Goal: Task Accomplishment & Management: Manage account settings

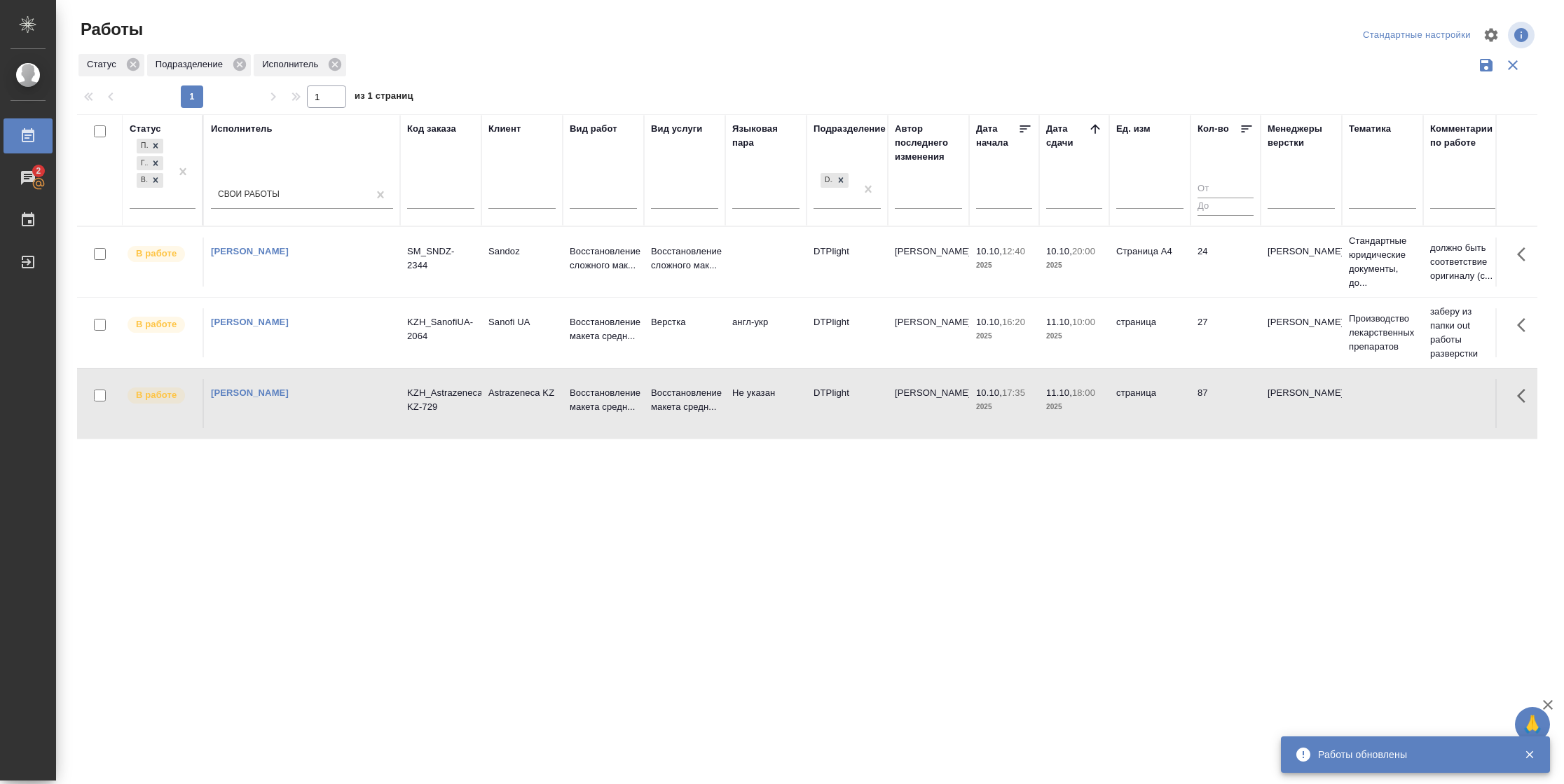
click at [1190, 253] on td "24" at bounding box center [1225, 262] width 70 height 49
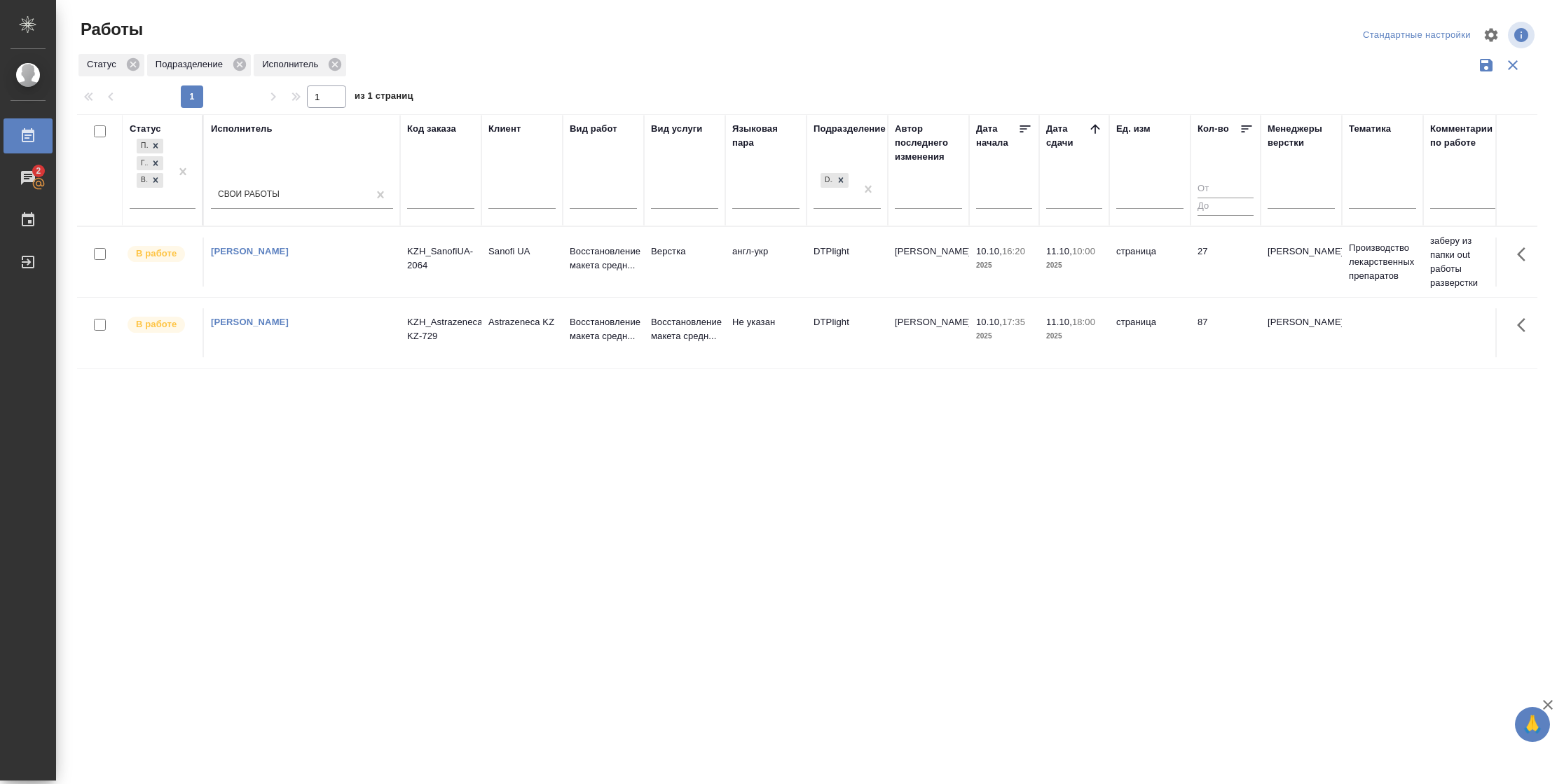
click at [1175, 339] on td "страница" at bounding box center [1149, 332] width 81 height 49
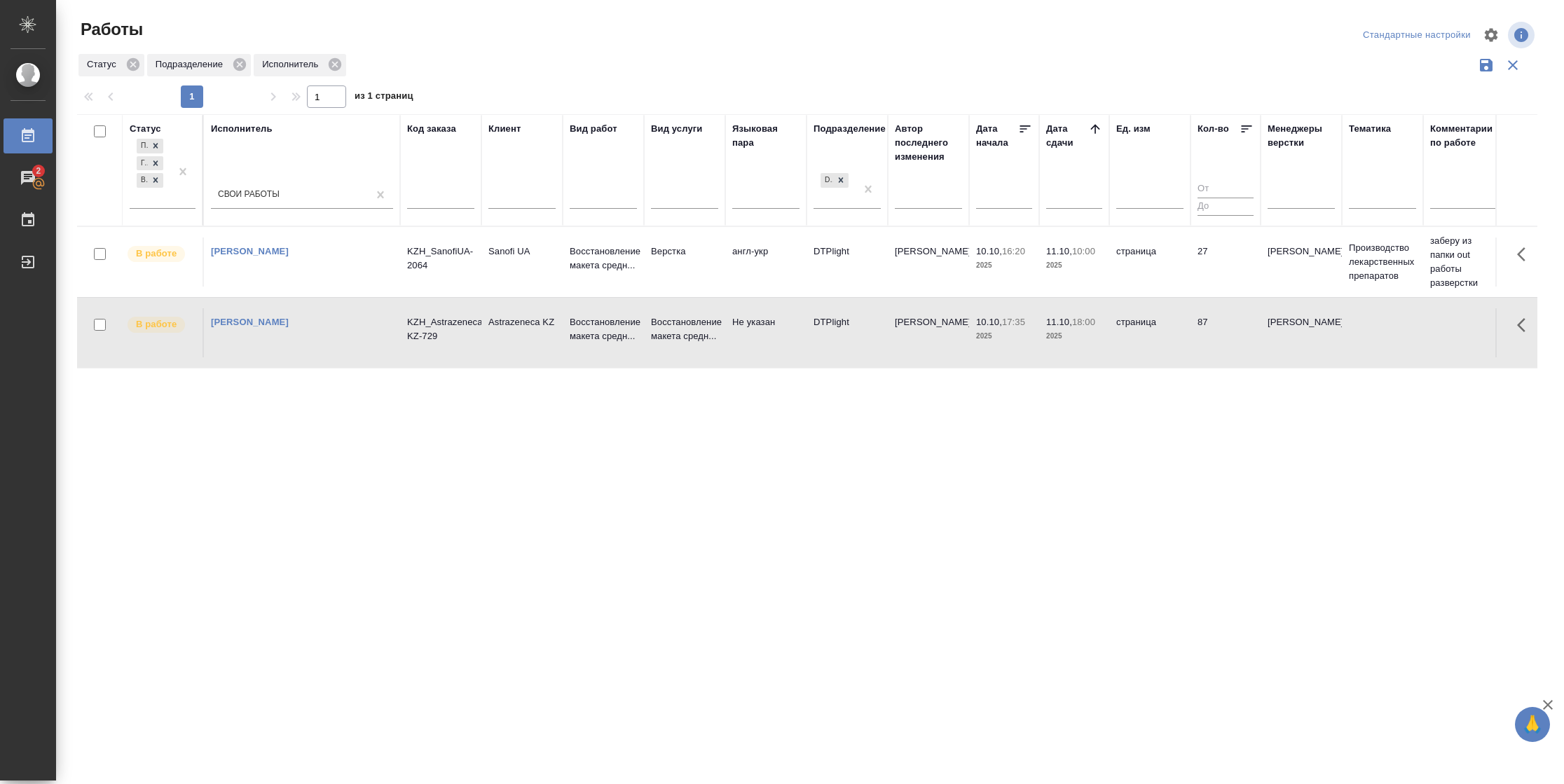
click at [1175, 339] on td "страница" at bounding box center [1149, 332] width 81 height 49
click at [1246, 252] on td "27" at bounding box center [1225, 262] width 70 height 49
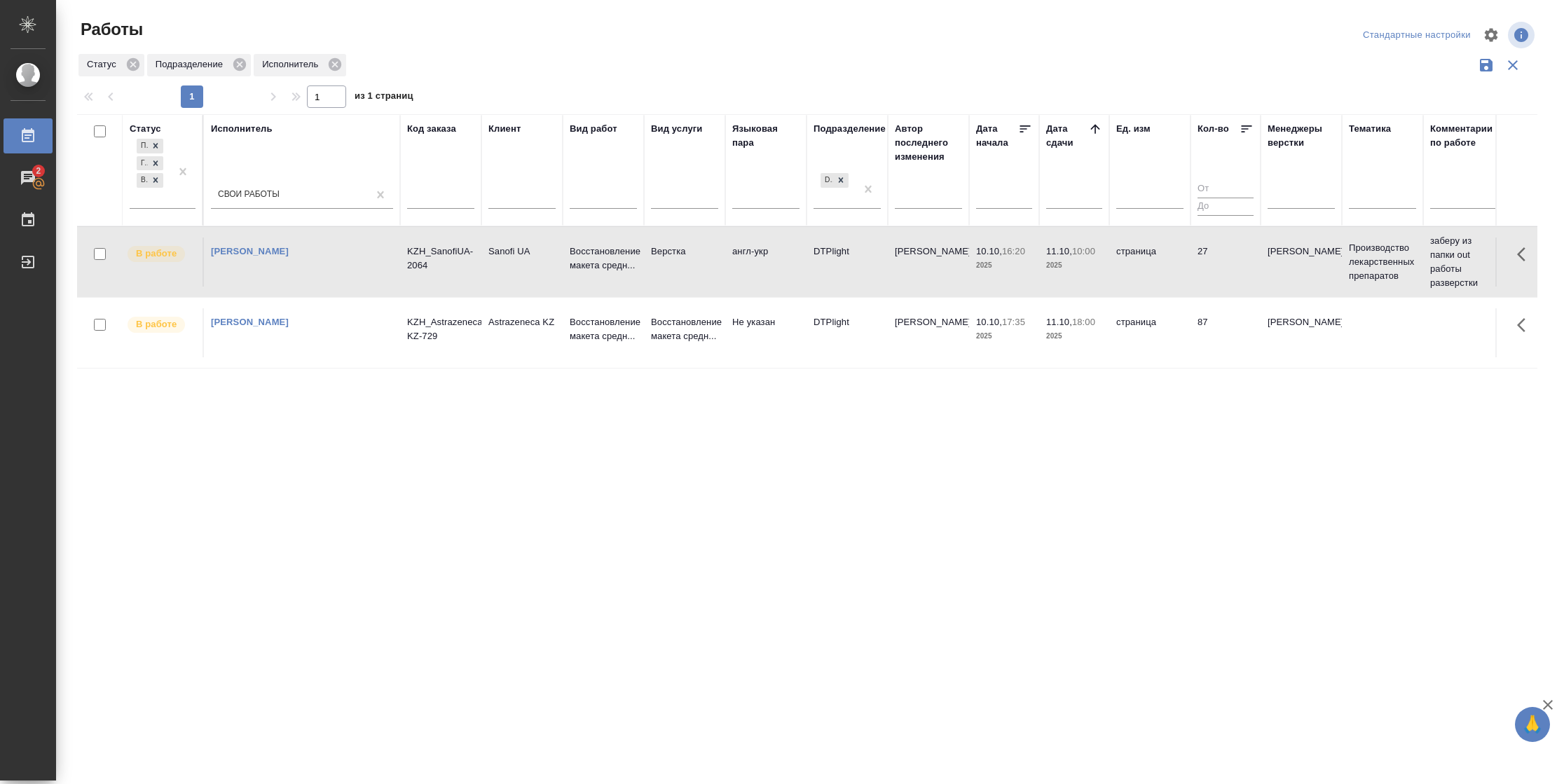
click at [1246, 252] on td "27" at bounding box center [1225, 262] width 70 height 49
click at [1148, 278] on td "страница" at bounding box center [1149, 262] width 81 height 49
click at [150, 199] on div "Подбор Готов к работе В работе" at bounding box center [149, 172] width 40 height 72
click at [262, 272] on div "В ожидании" at bounding box center [315, 265] width 210 height 26
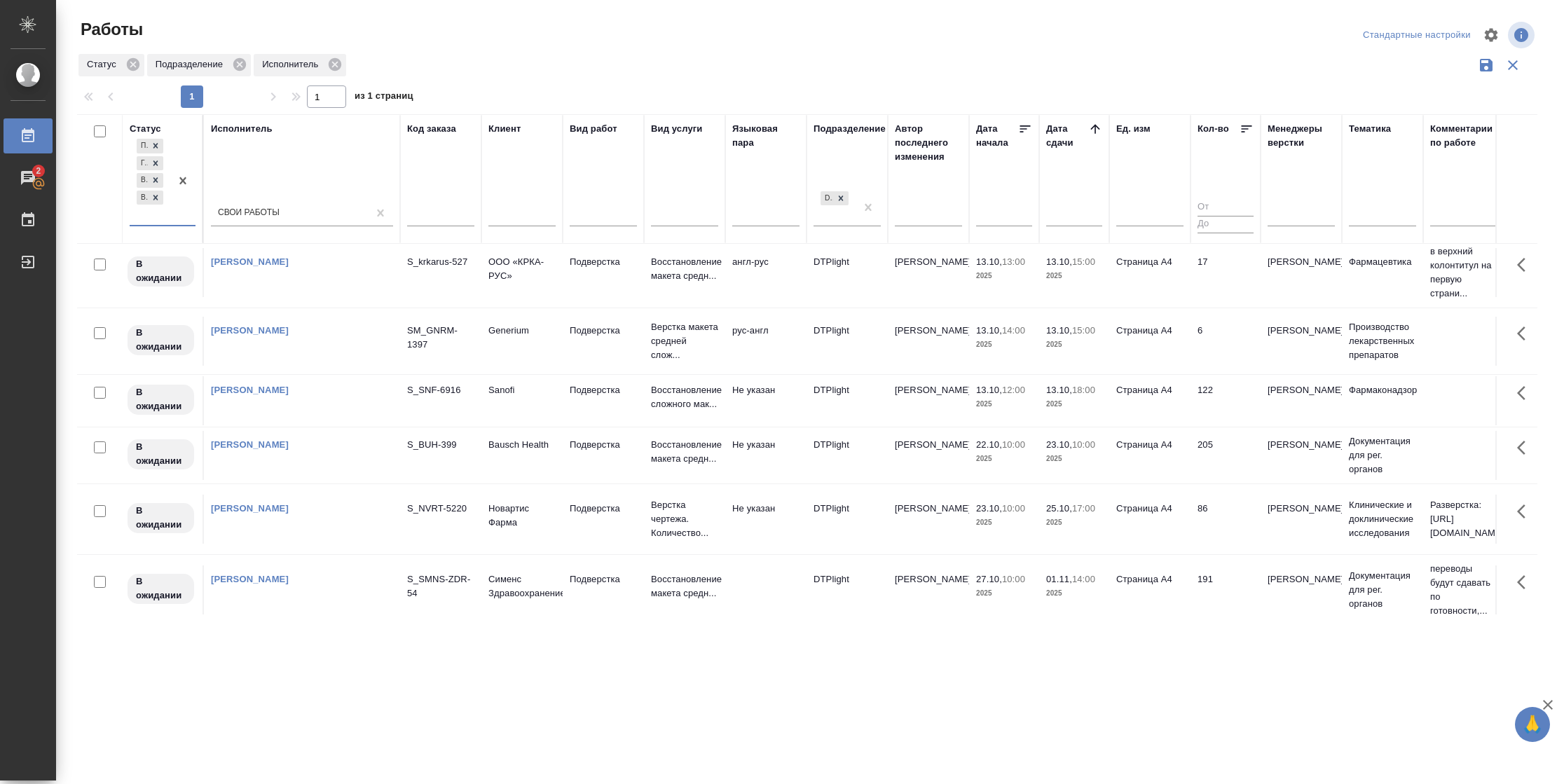
scroll to position [172, 0]
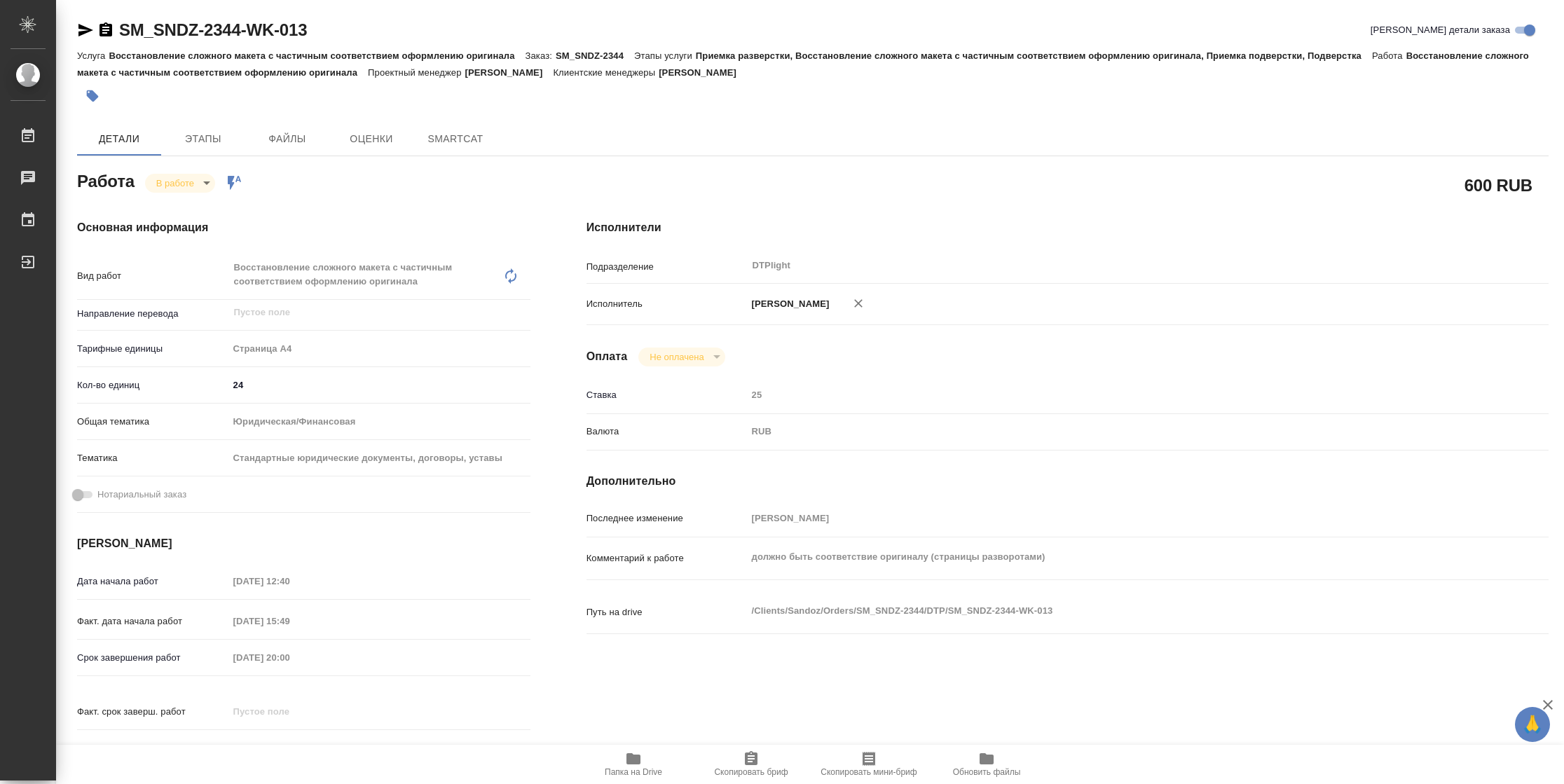
type textarea "x"
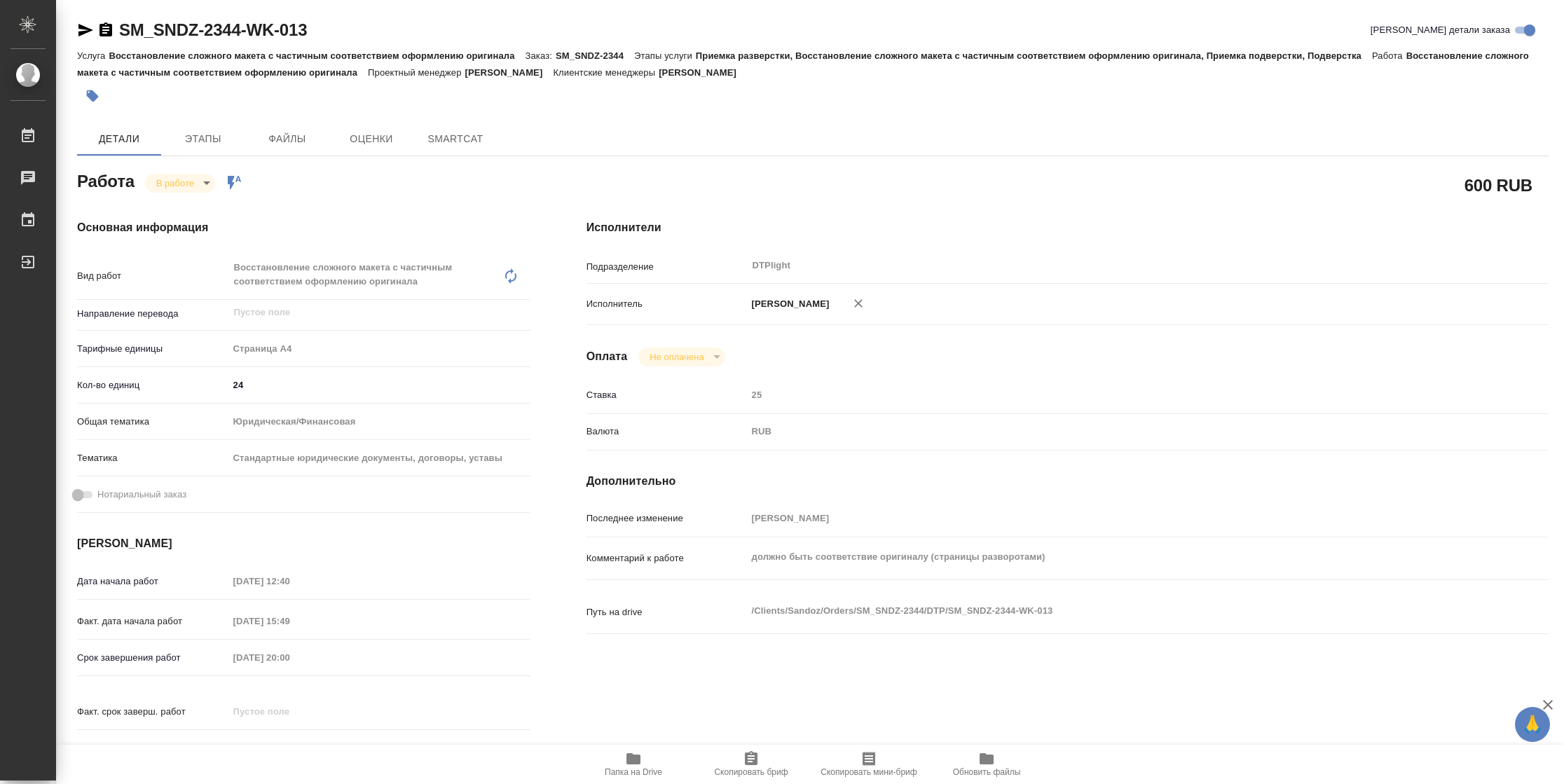
click at [633, 761] on icon "button" at bounding box center [633, 758] width 14 height 11
type textarea "x"
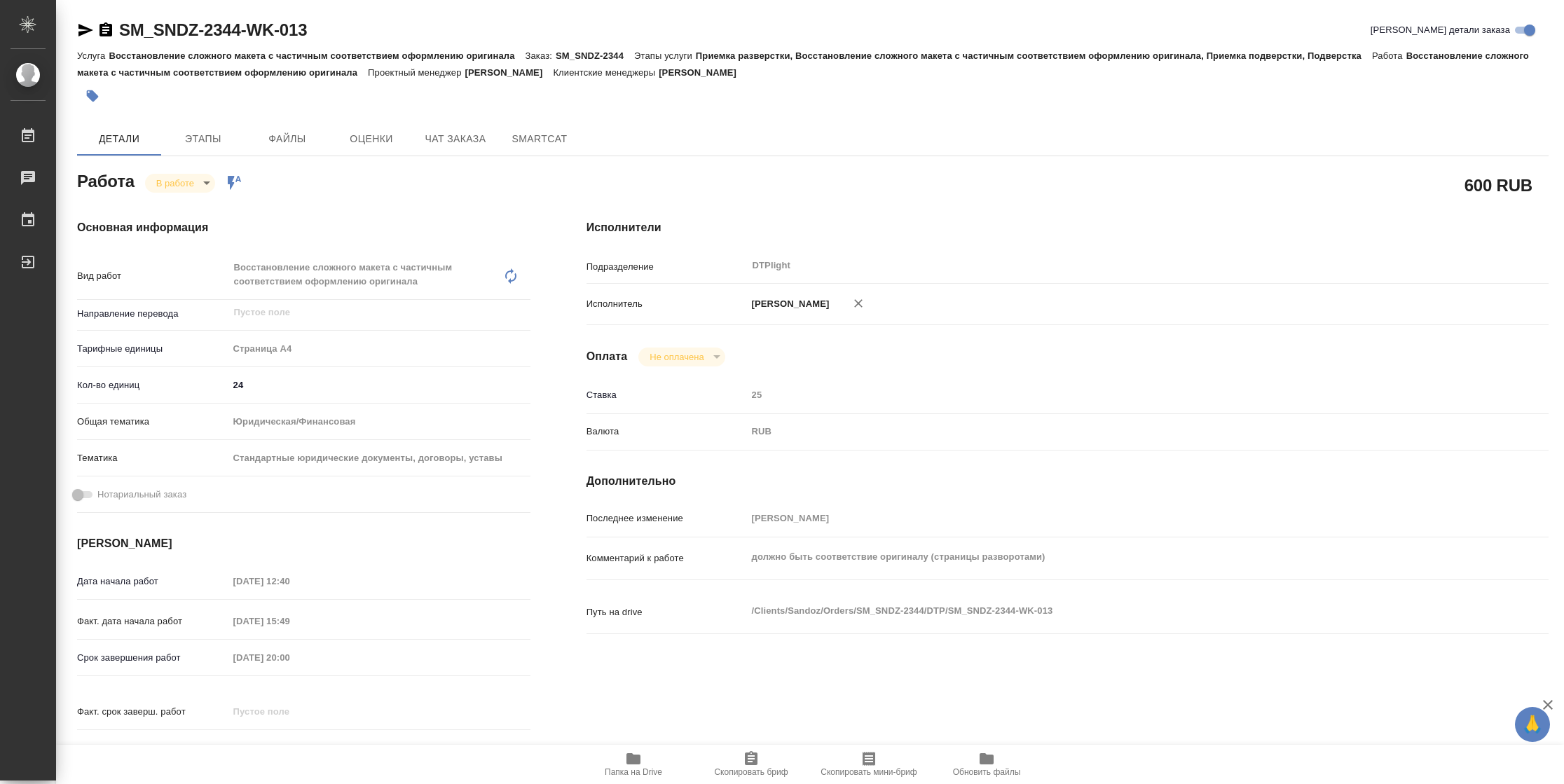
type textarea "x"
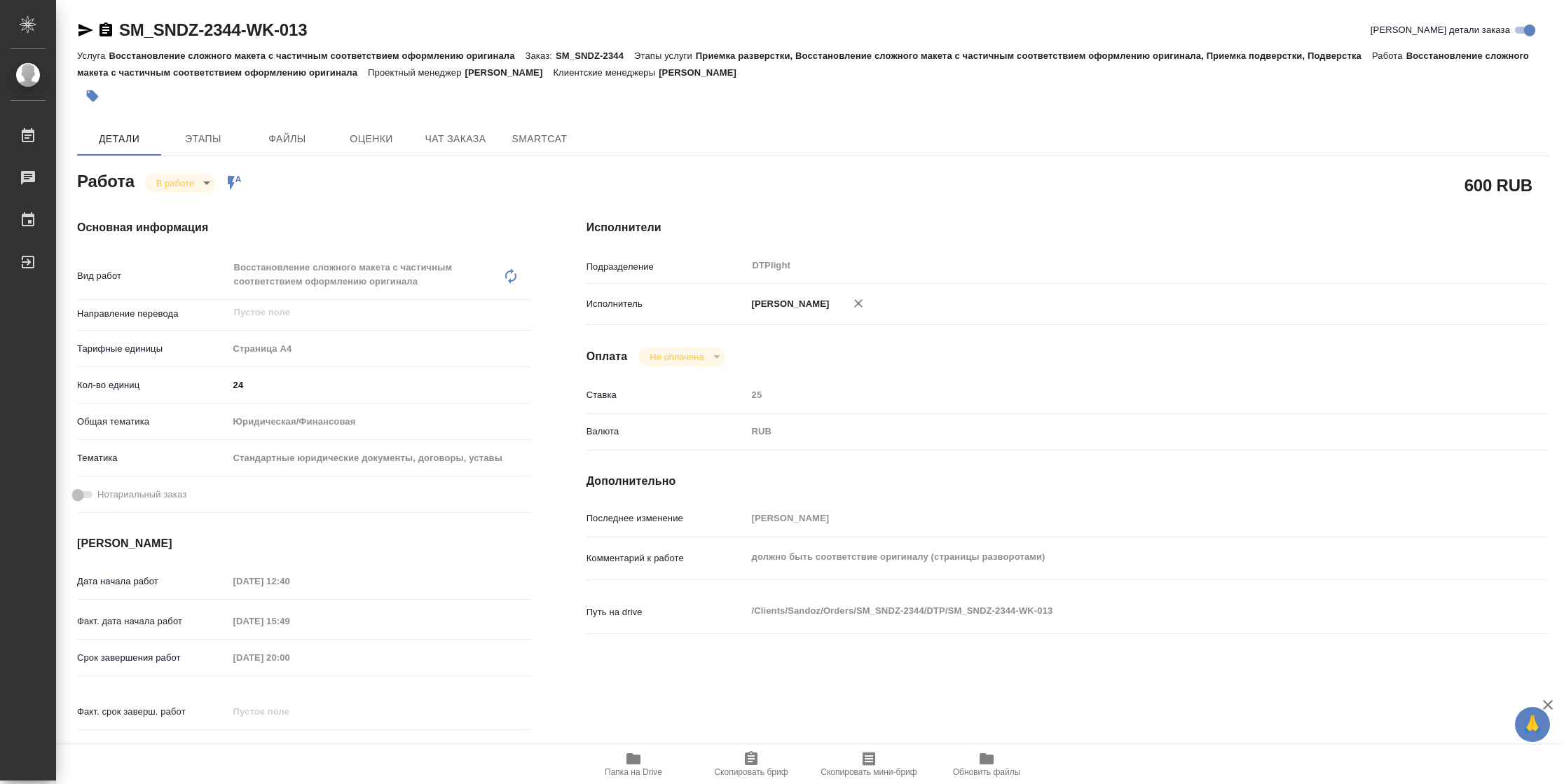
type textarea "x"
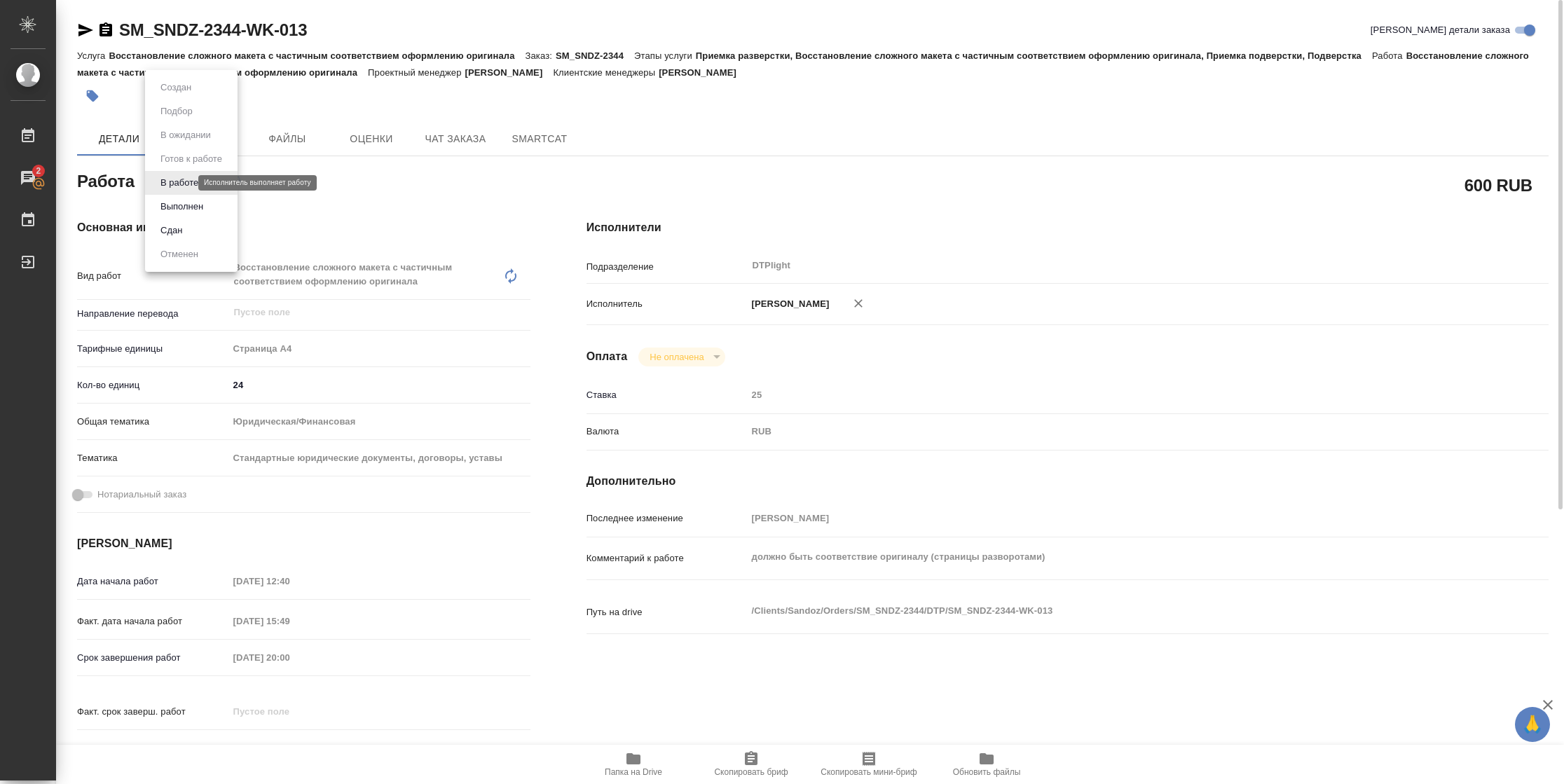
click at [183, 180] on body "🙏 .cls-1 fill:#fff; AWATERA Vasilyeva Natalia Работы 2 Чаты График Выйти SM_SND…" at bounding box center [782, 392] width 1564 height 784
click at [187, 203] on button "Выполнен" at bounding box center [182, 207] width 51 height 15
type textarea "x"
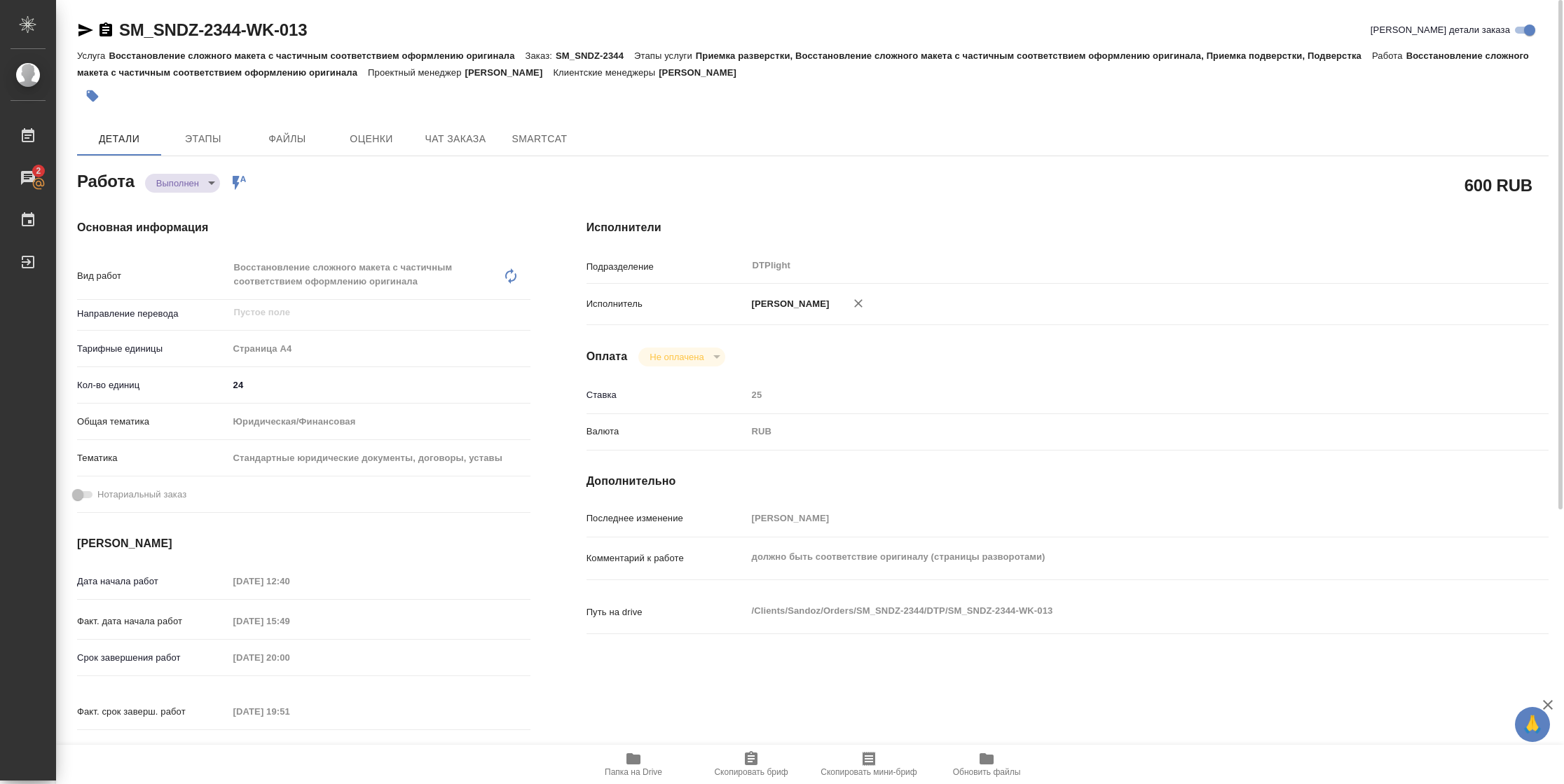
type textarea "x"
click at [87, 33] on icon "button" at bounding box center [85, 30] width 15 height 12
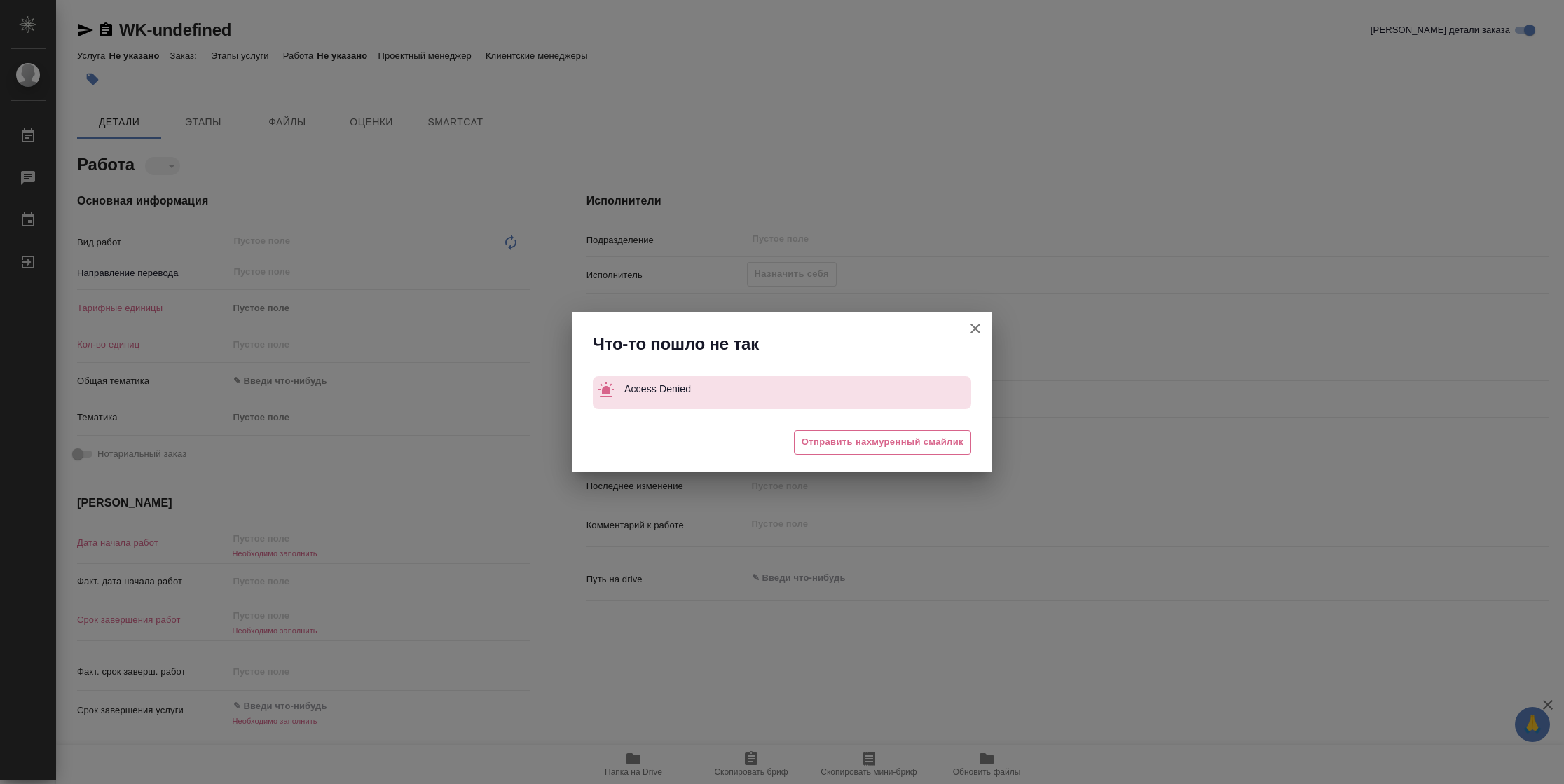
click at [983, 328] on icon "button" at bounding box center [976, 329] width 17 height 17
type textarea "x"
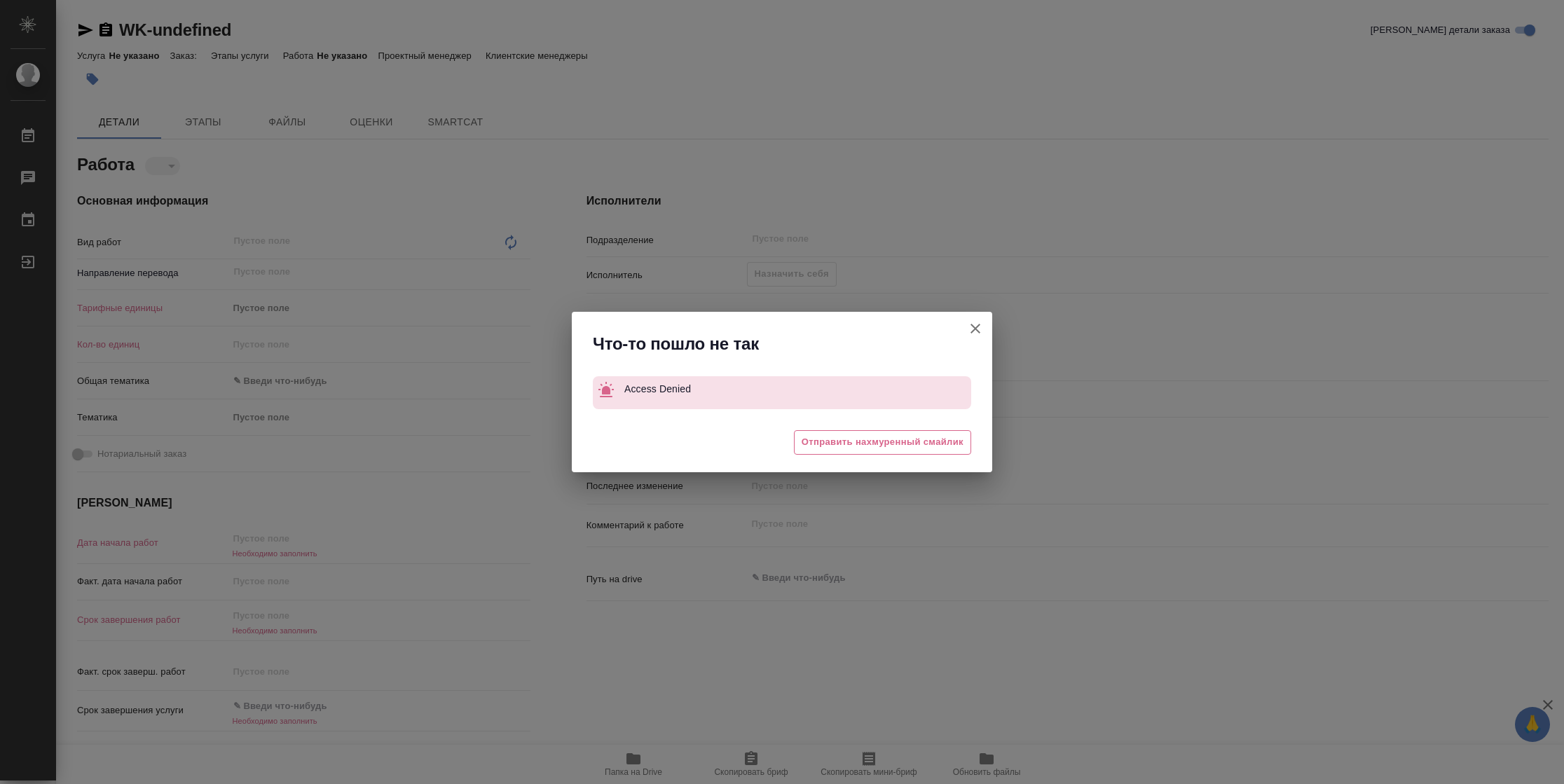
type textarea "x"
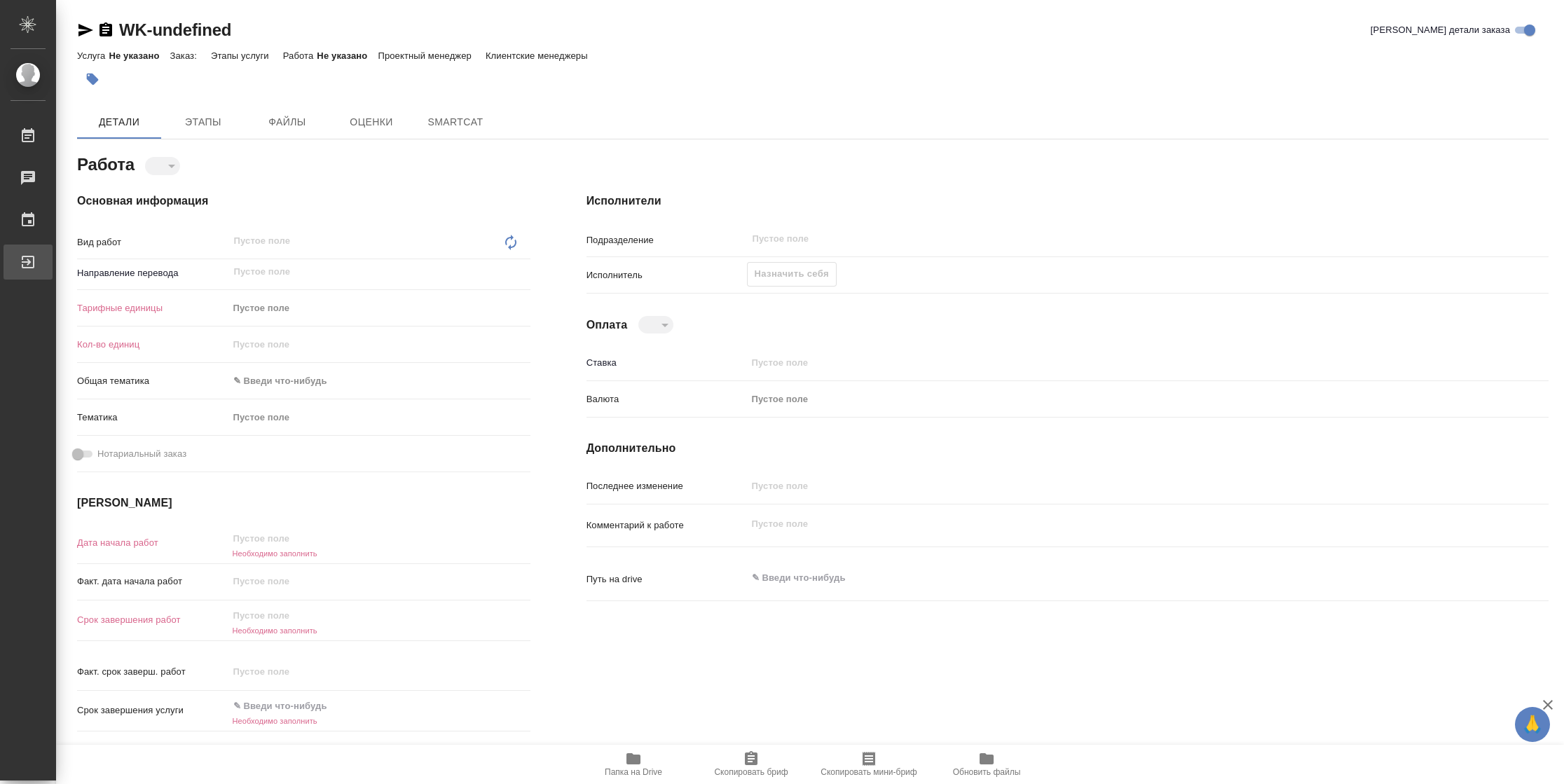
type textarea "x"
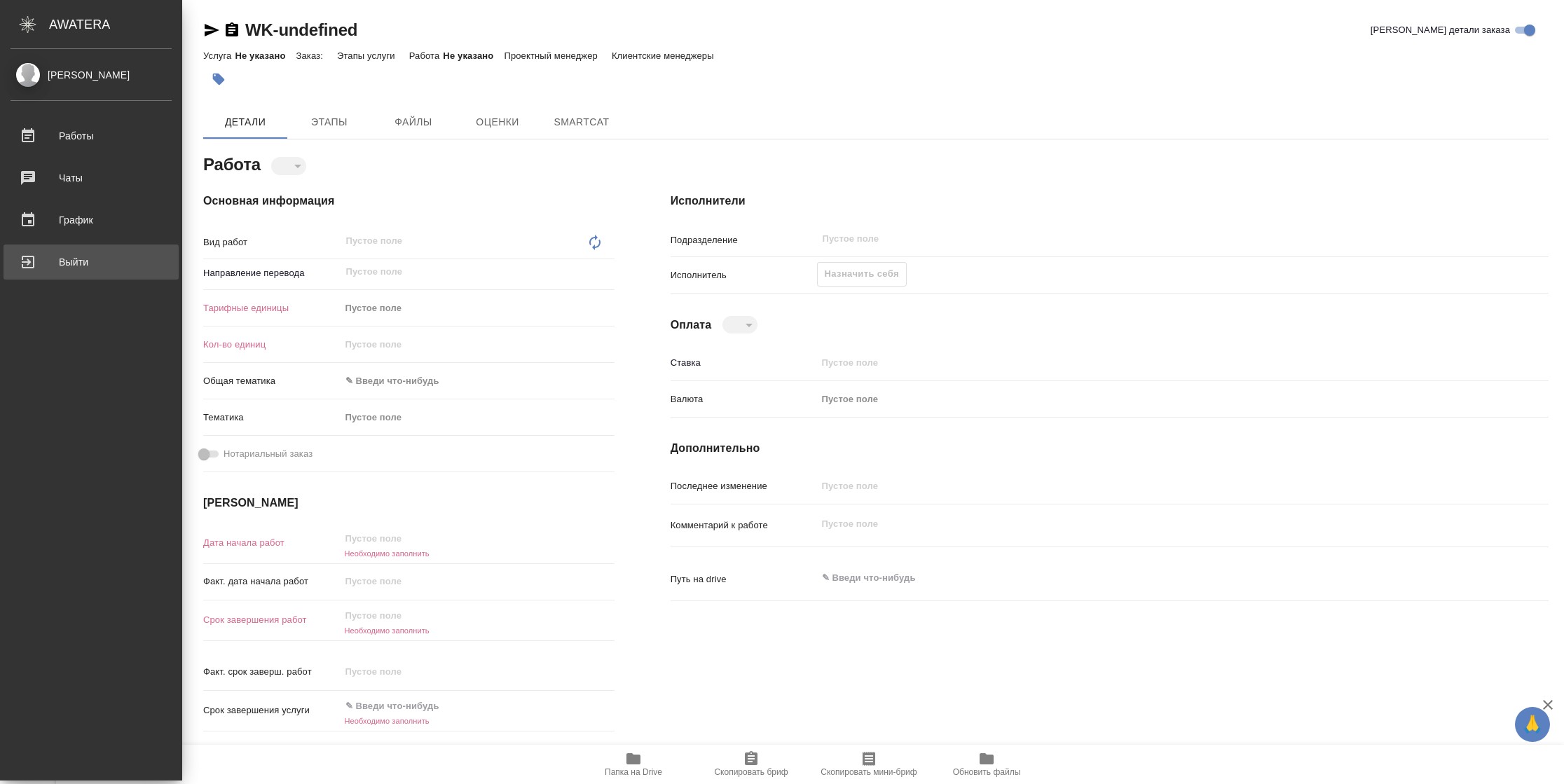
type textarea "x"
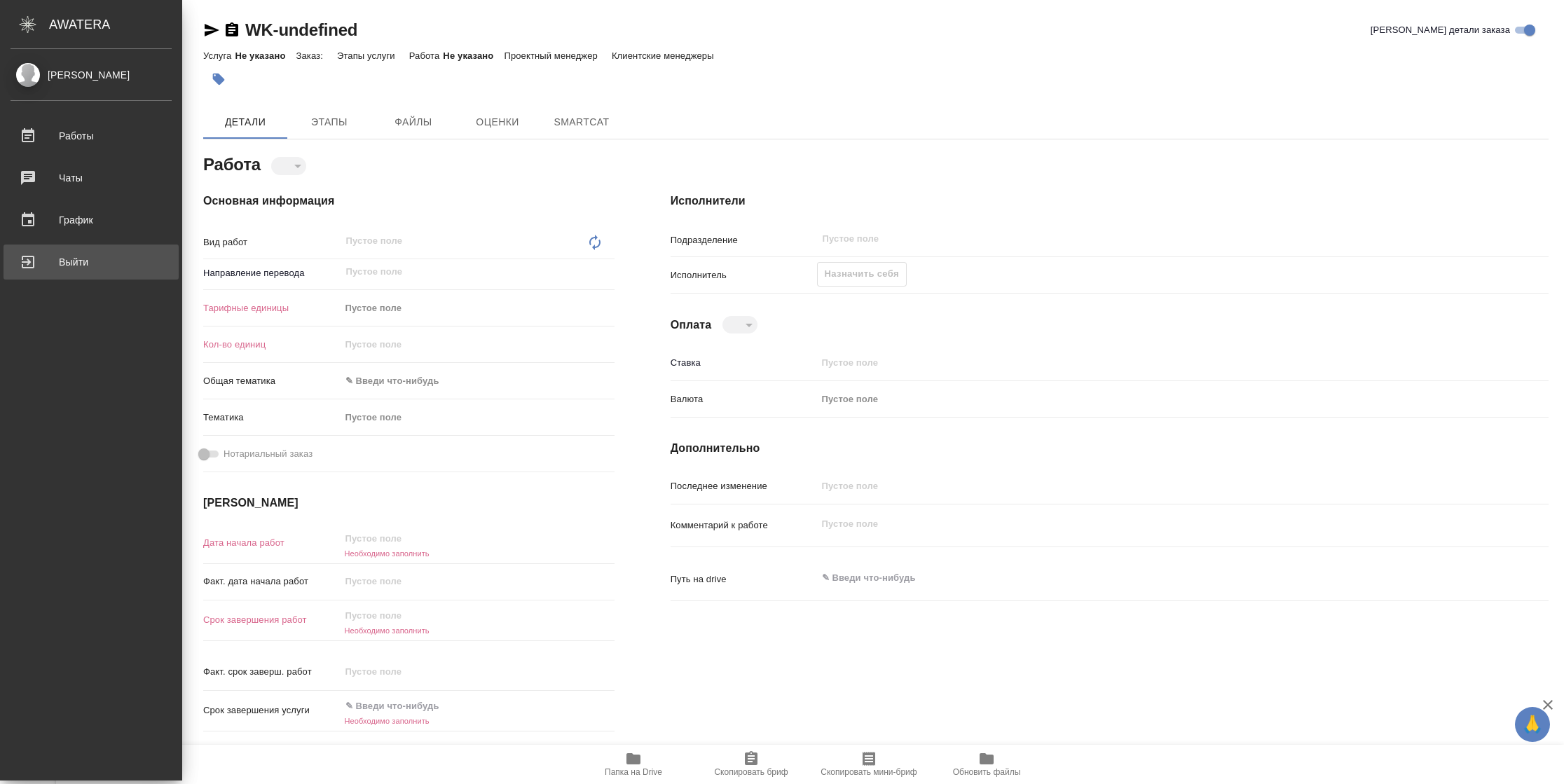
click at [24, 254] on div "Выйти" at bounding box center [91, 262] width 161 height 21
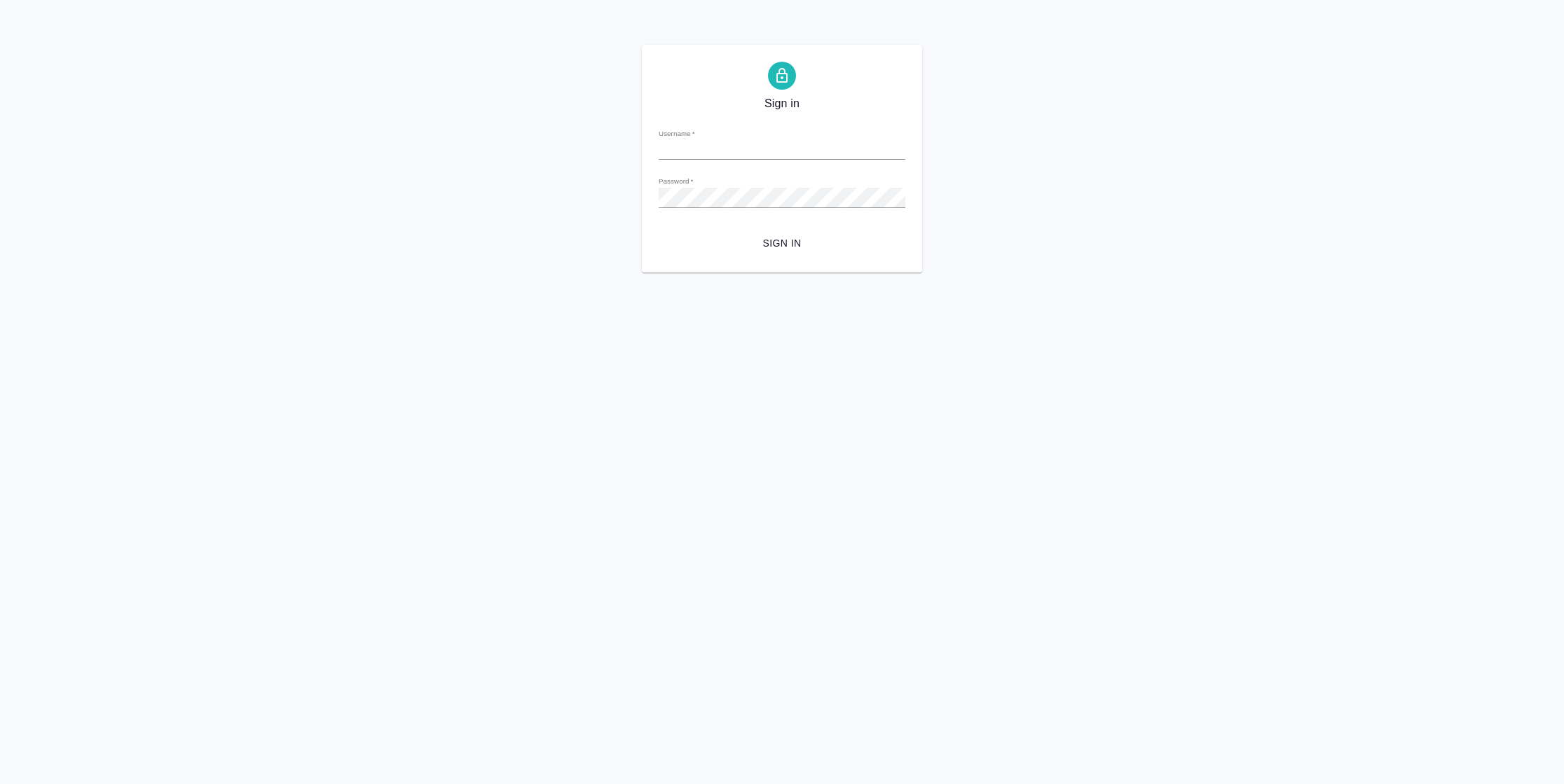
type input "[PERSON_NAME][EMAIL_ADDRESS][DOMAIN_NAME]"
click at [770, 248] on span "Sign in" at bounding box center [782, 243] width 225 height 18
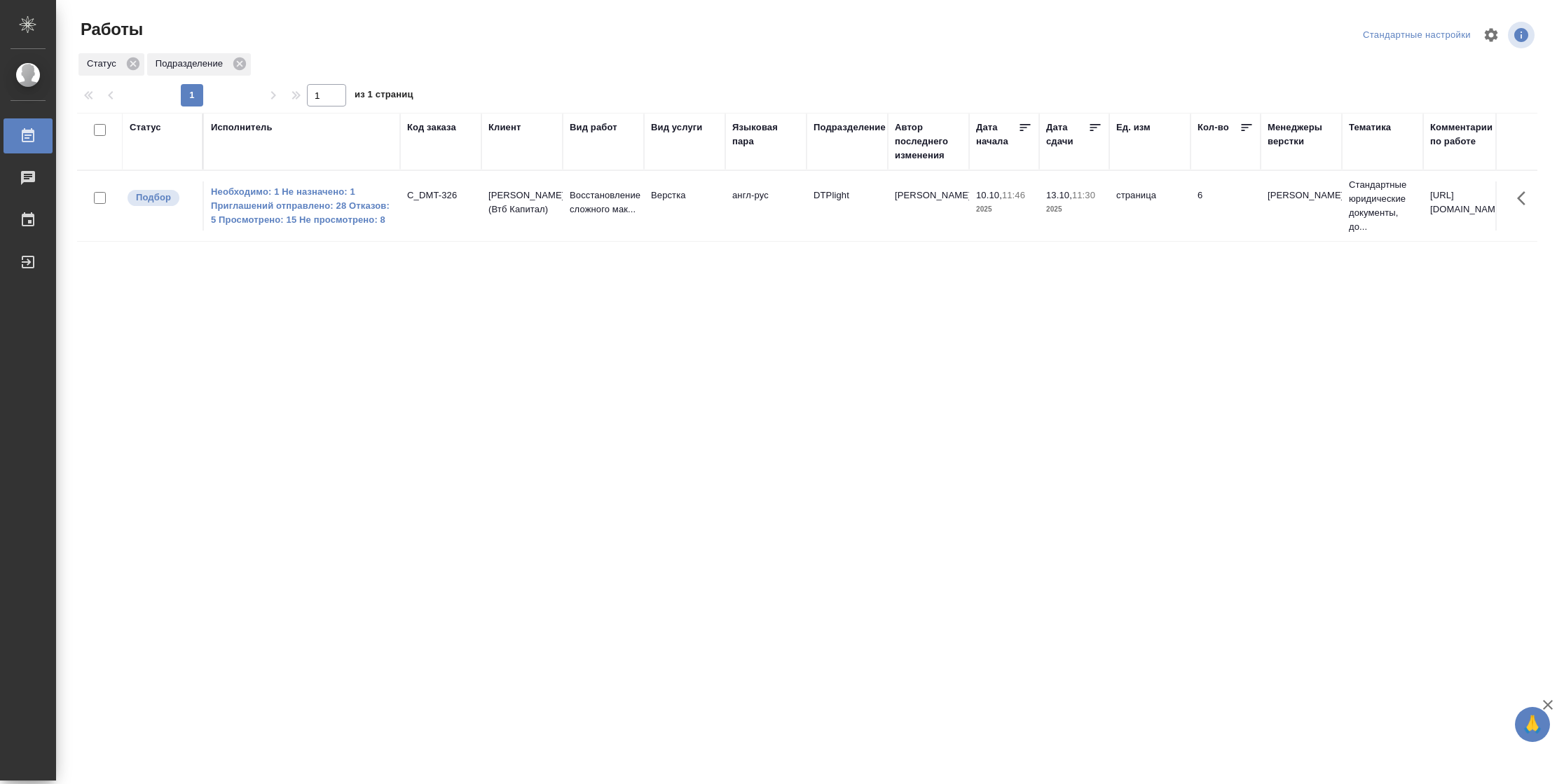
click at [138, 128] on div "Статус" at bounding box center [145, 128] width 32 height 14
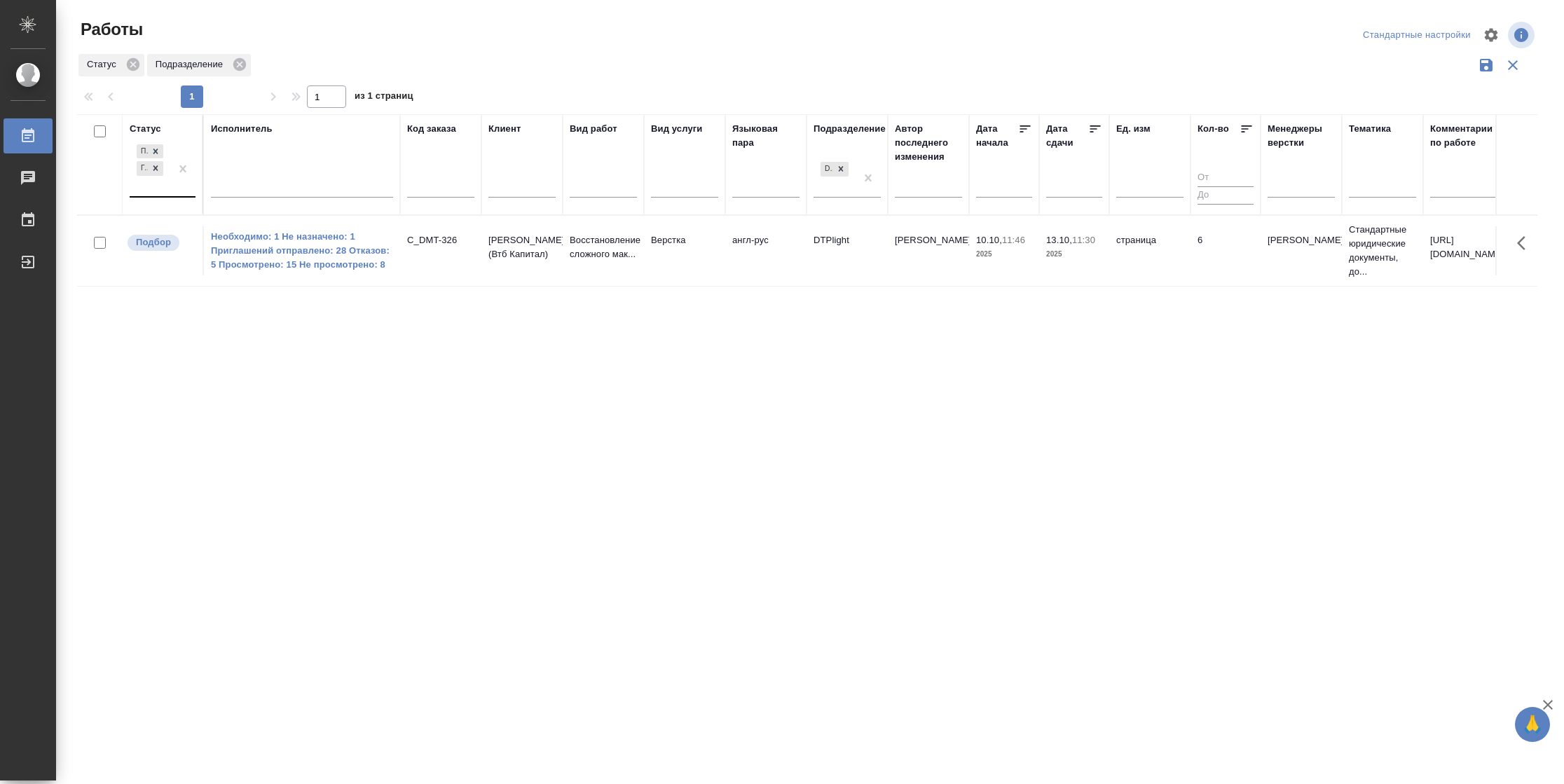
click at [171, 192] on div at bounding box center [183, 169] width 26 height 55
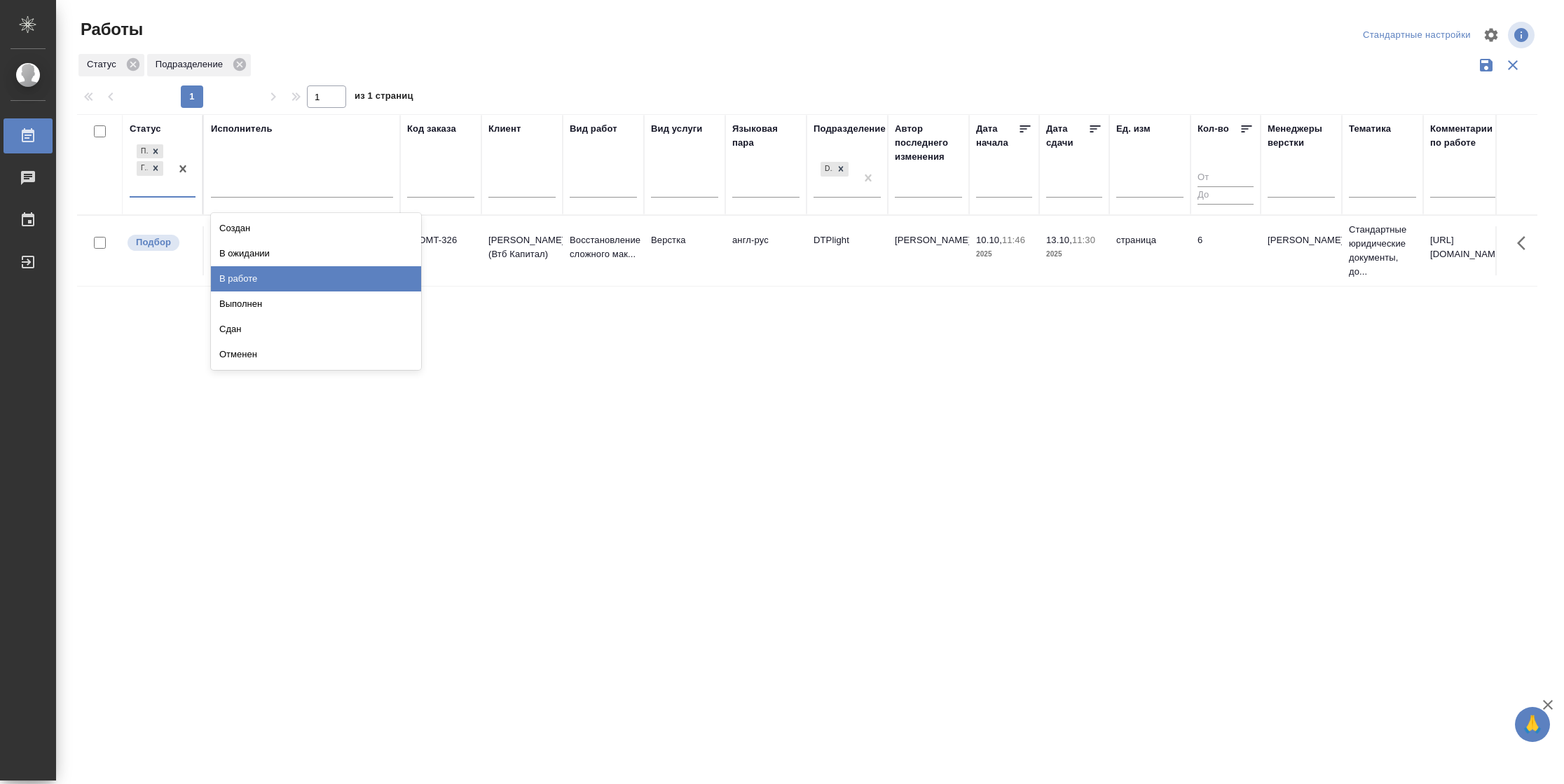
drag, startPoint x: 228, startPoint y: 273, endPoint x: 290, endPoint y: 194, distance: 100.4
click at [229, 272] on div "В работе" at bounding box center [315, 279] width 210 height 26
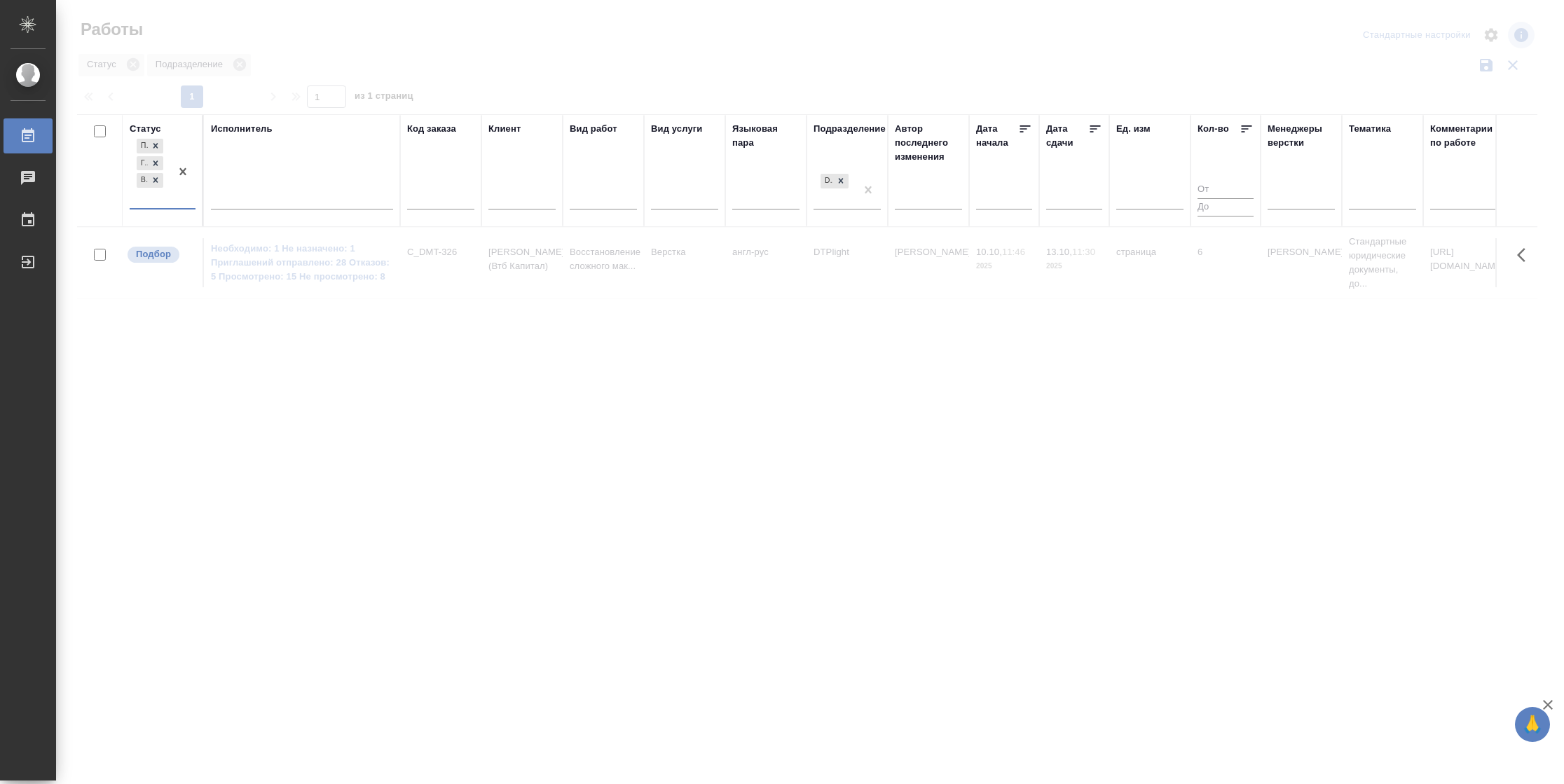
click at [293, 190] on div at bounding box center [301, 196] width 182 height 20
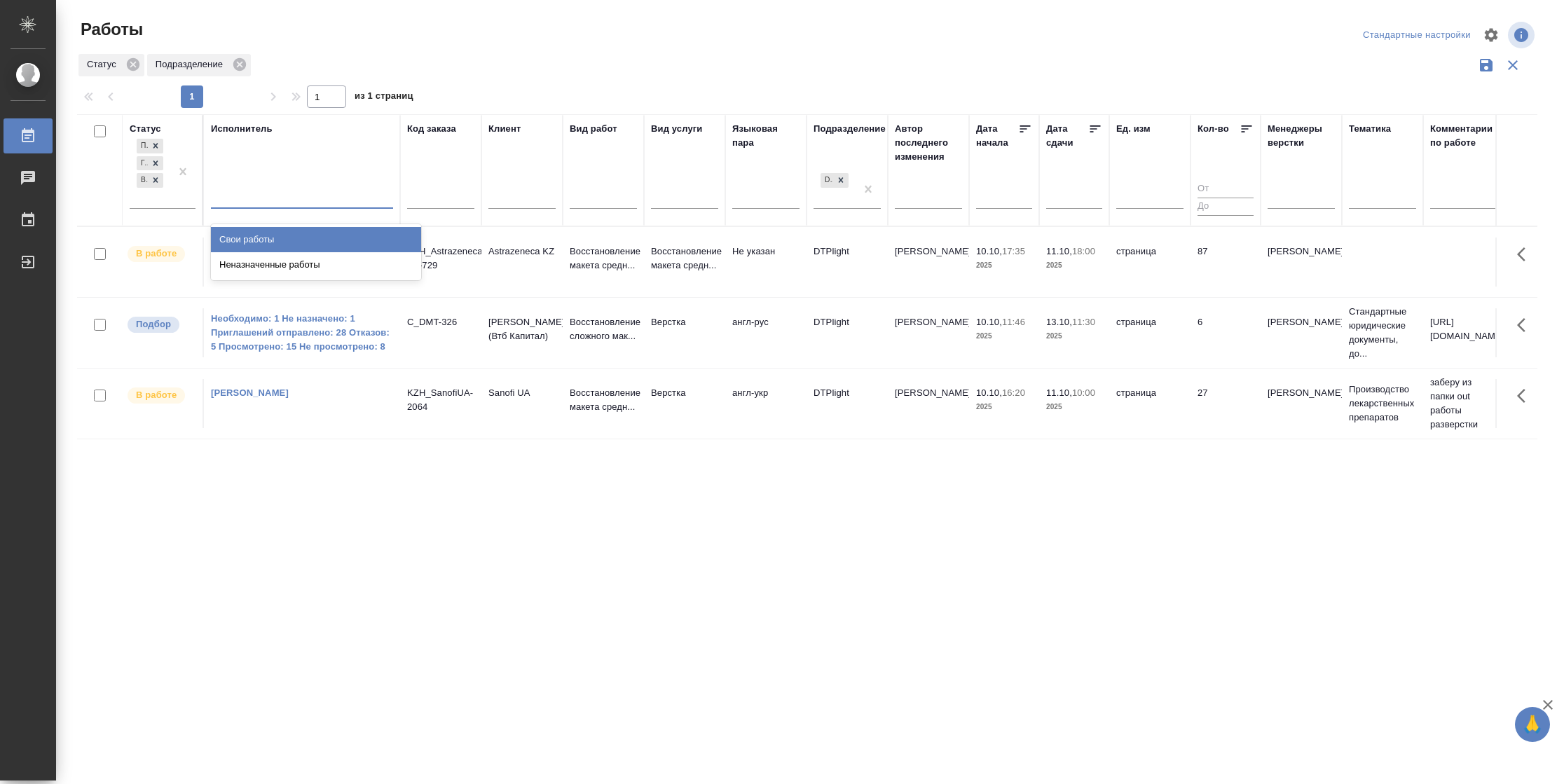
click at [291, 232] on div "Свои работы" at bounding box center [315, 239] width 210 height 26
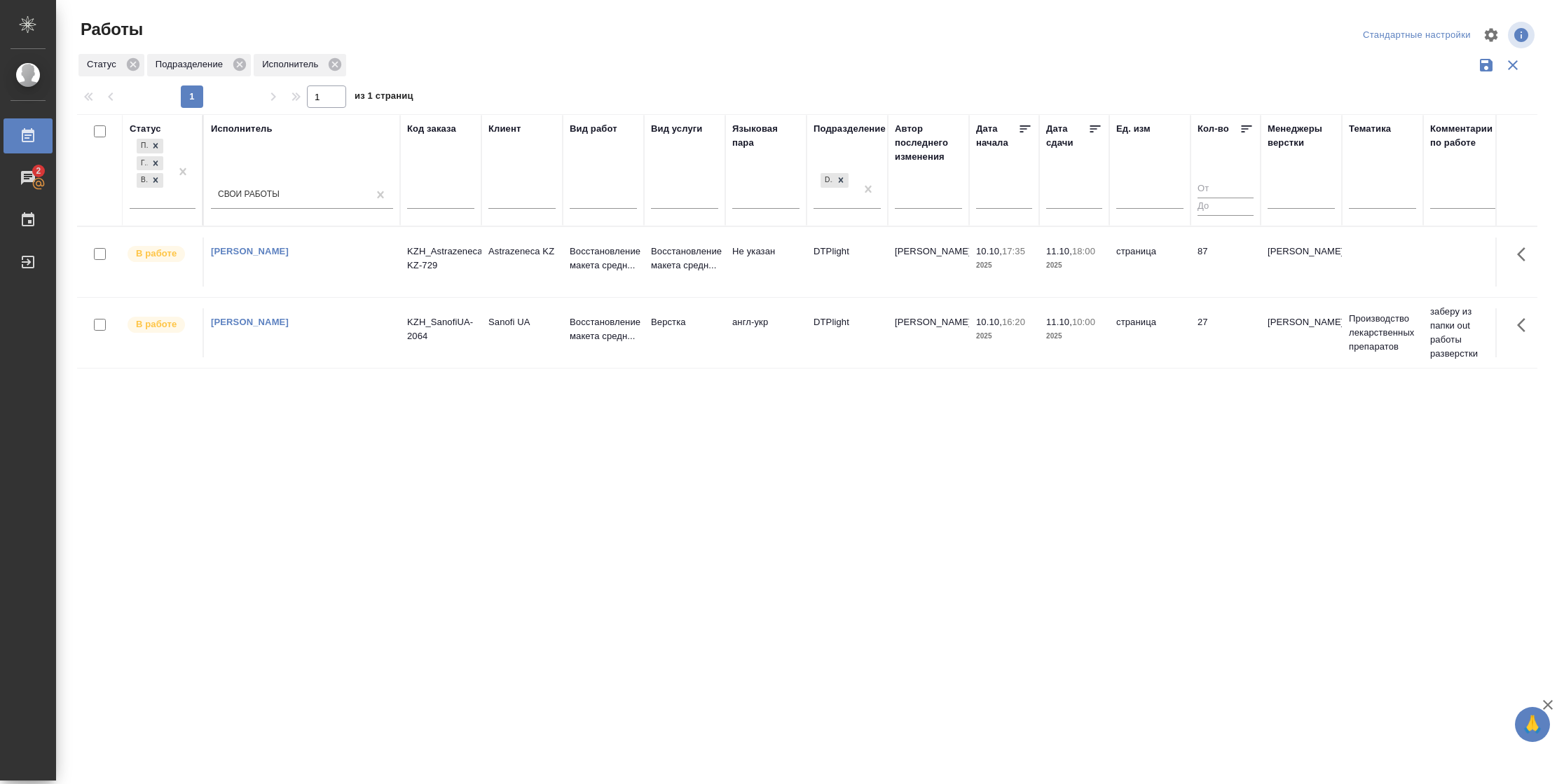
click at [1209, 261] on td "87" at bounding box center [1225, 262] width 70 height 49
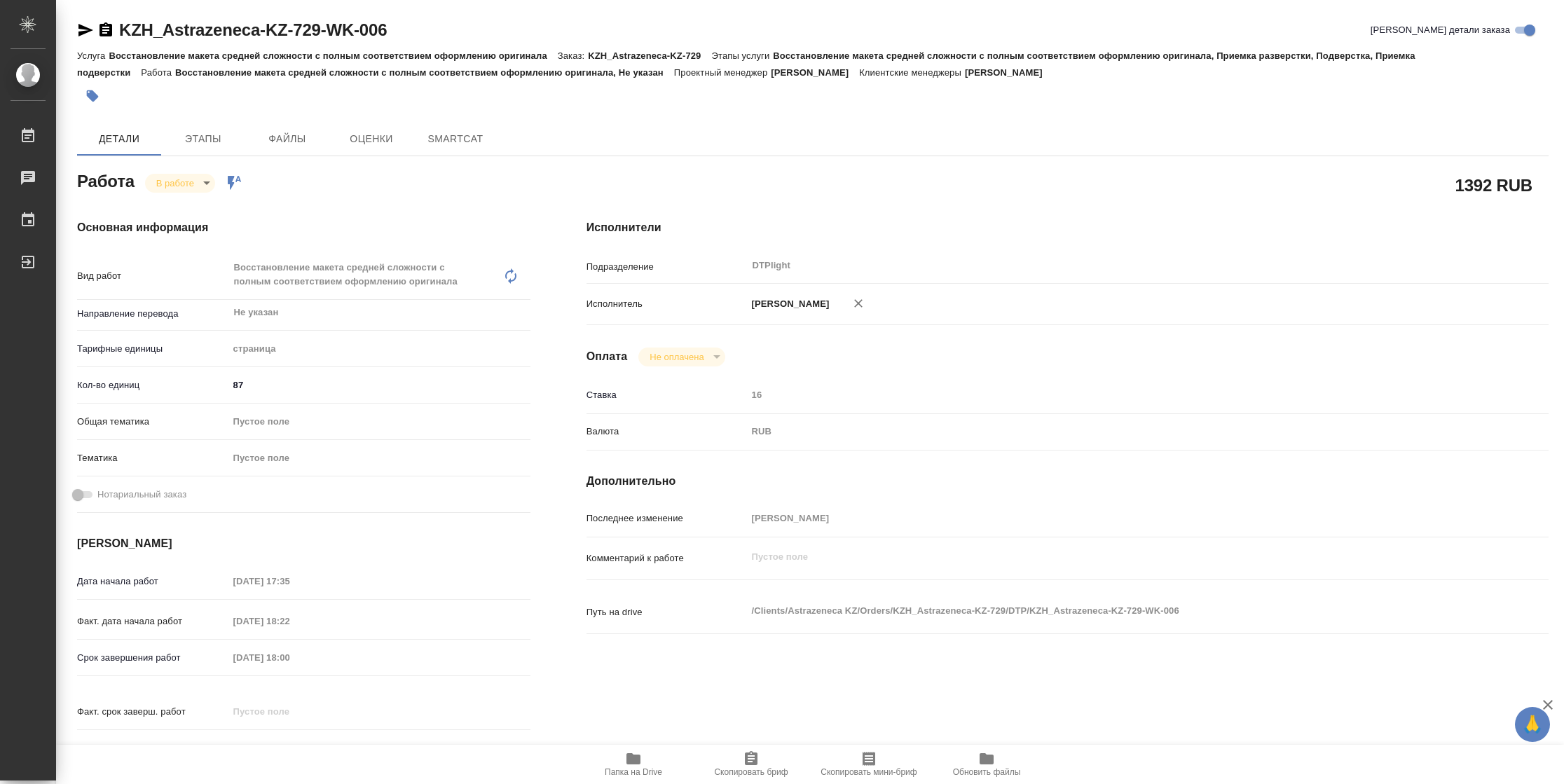
type textarea "x"
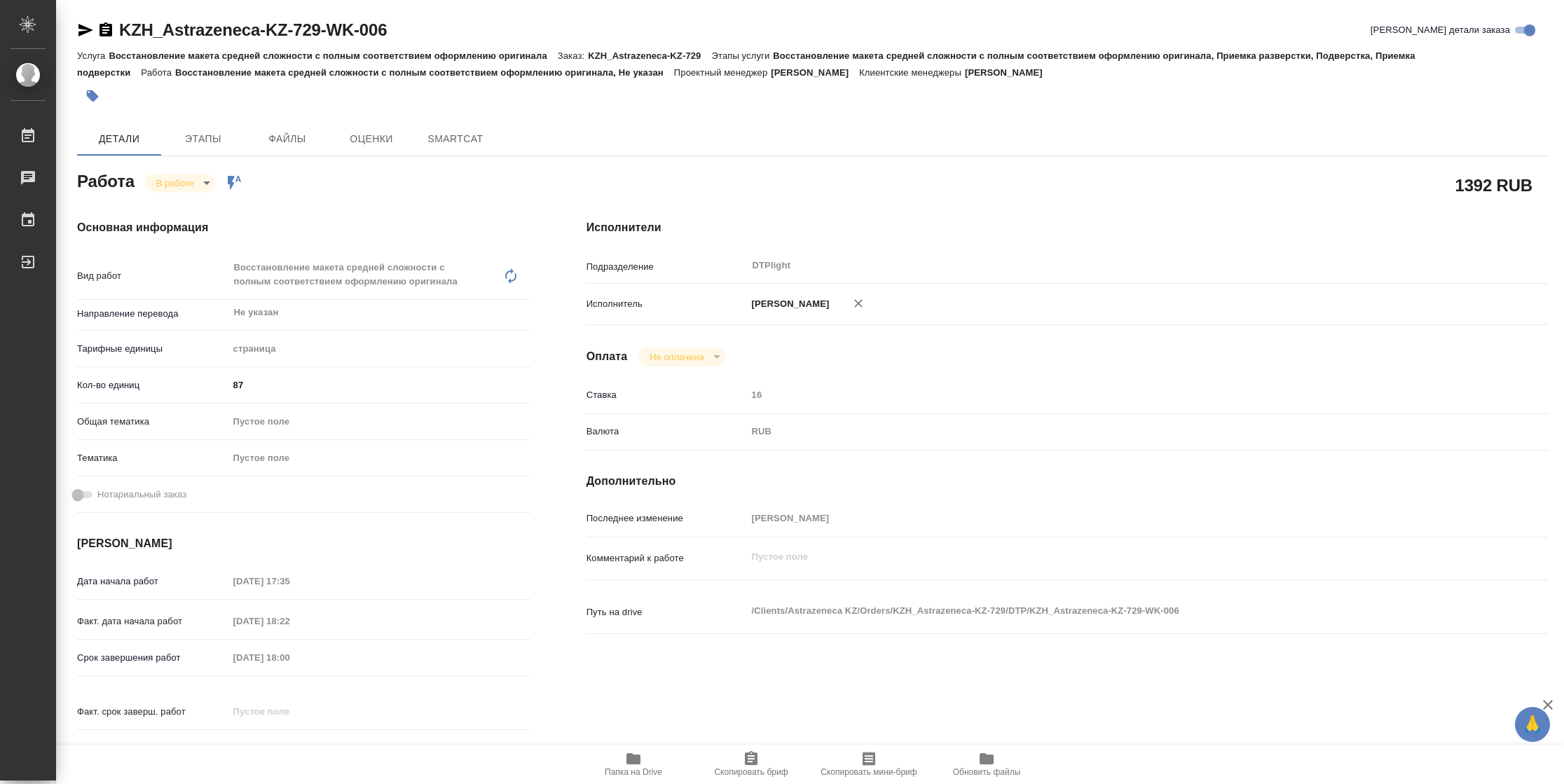
type textarea "x"
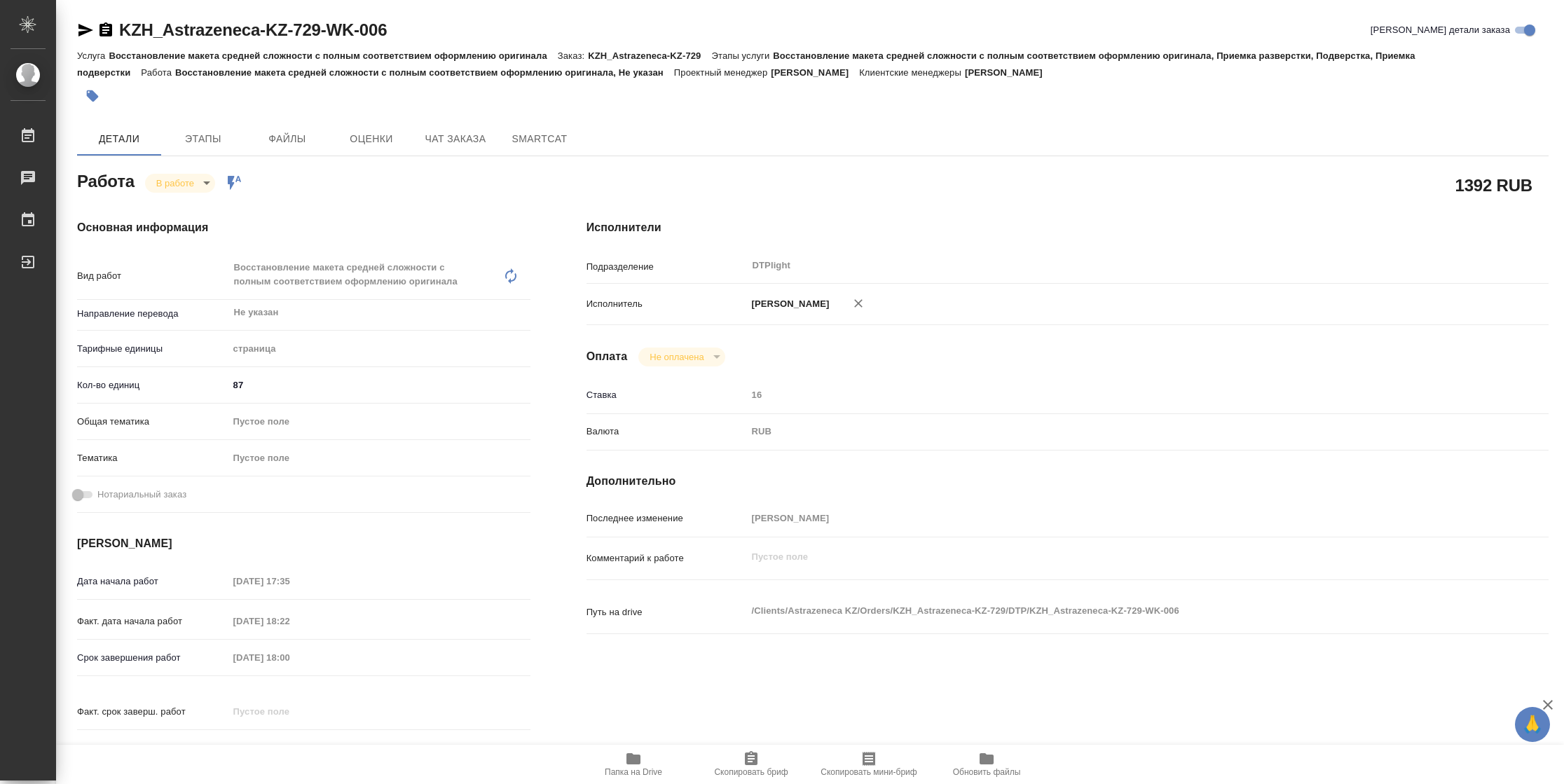
type textarea "x"
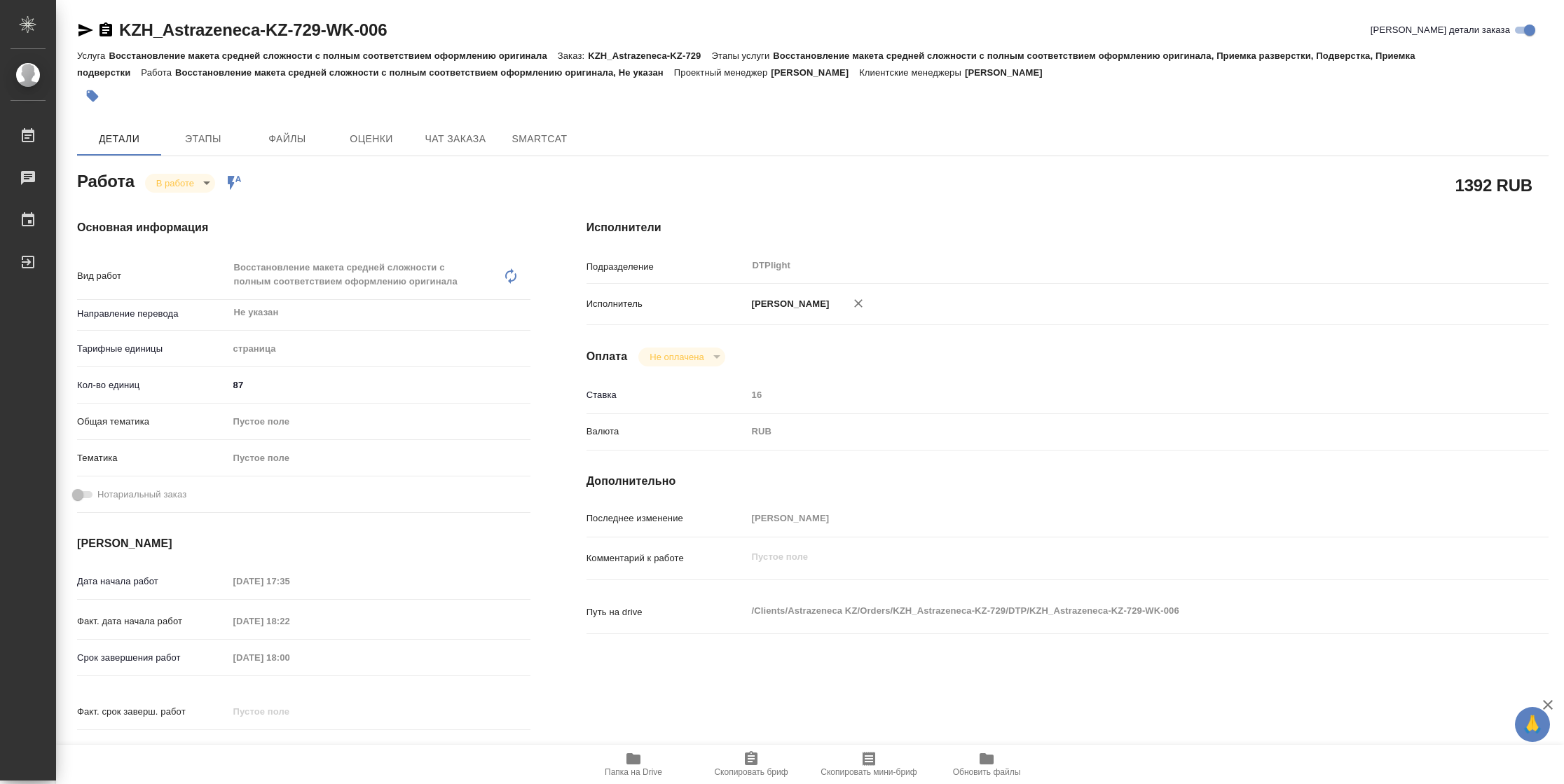
type textarea "x"
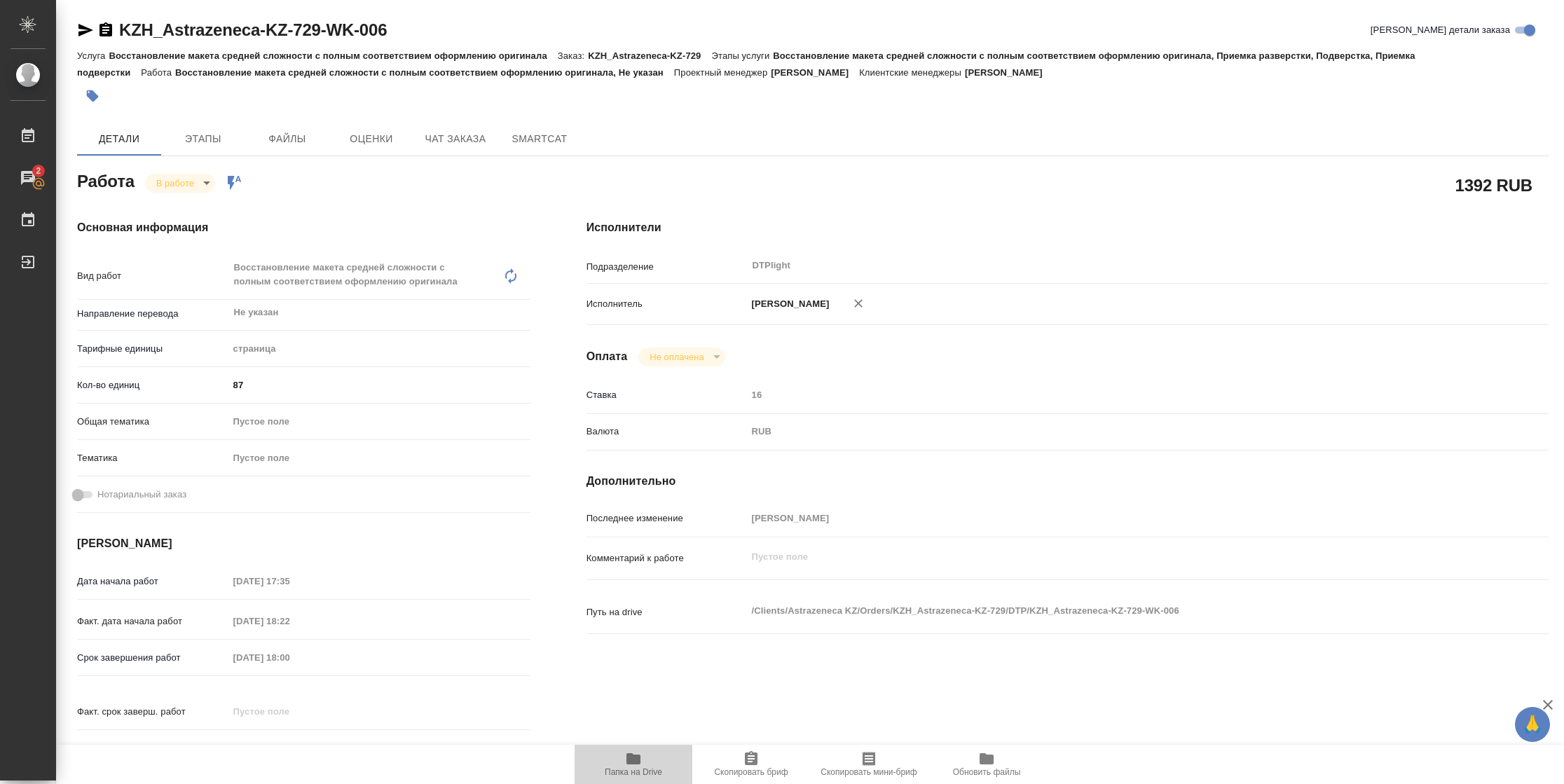
click at [624, 767] on span "Папка на Drive" at bounding box center [633, 772] width 57 height 10
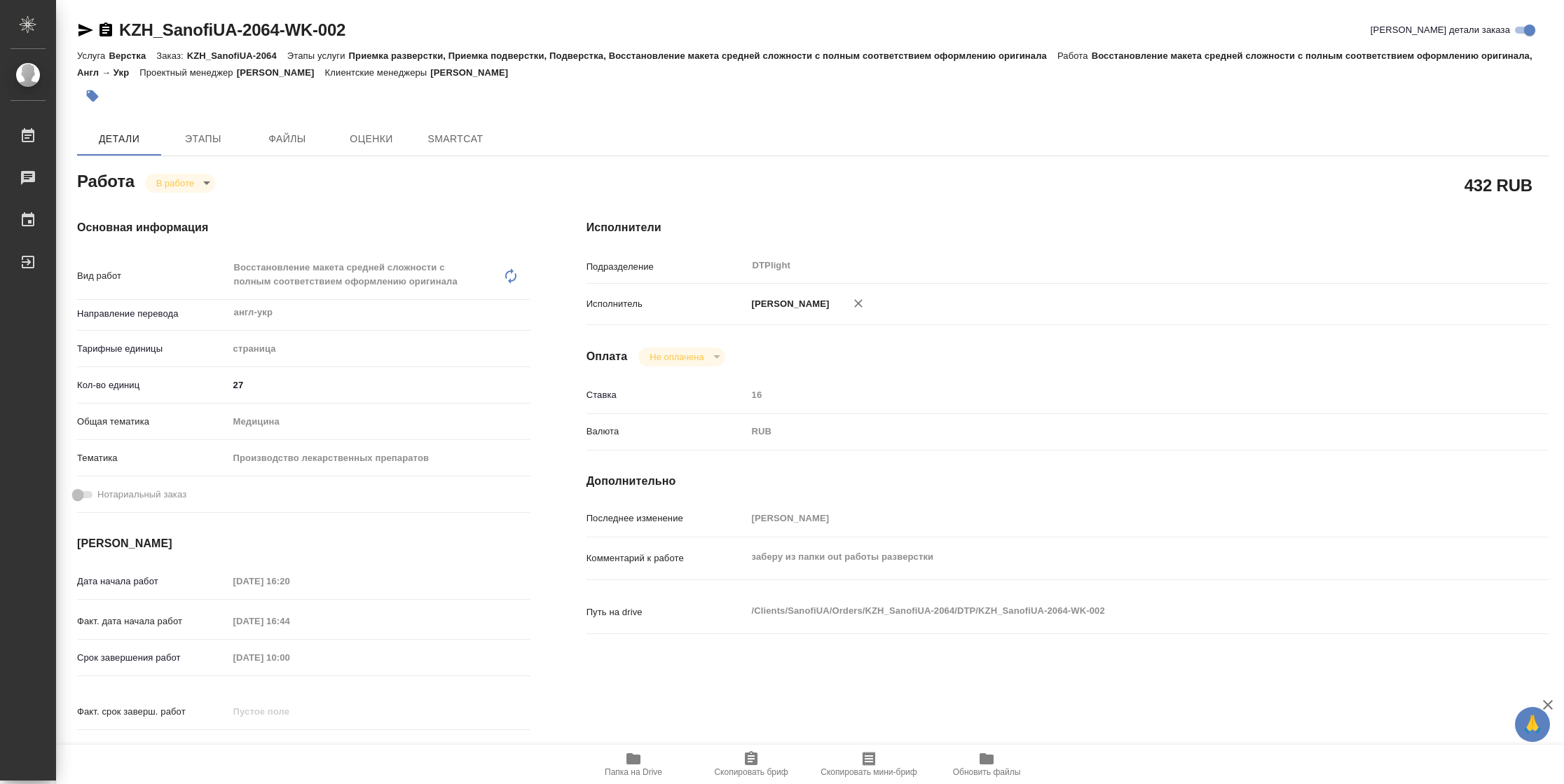
type textarea "x"
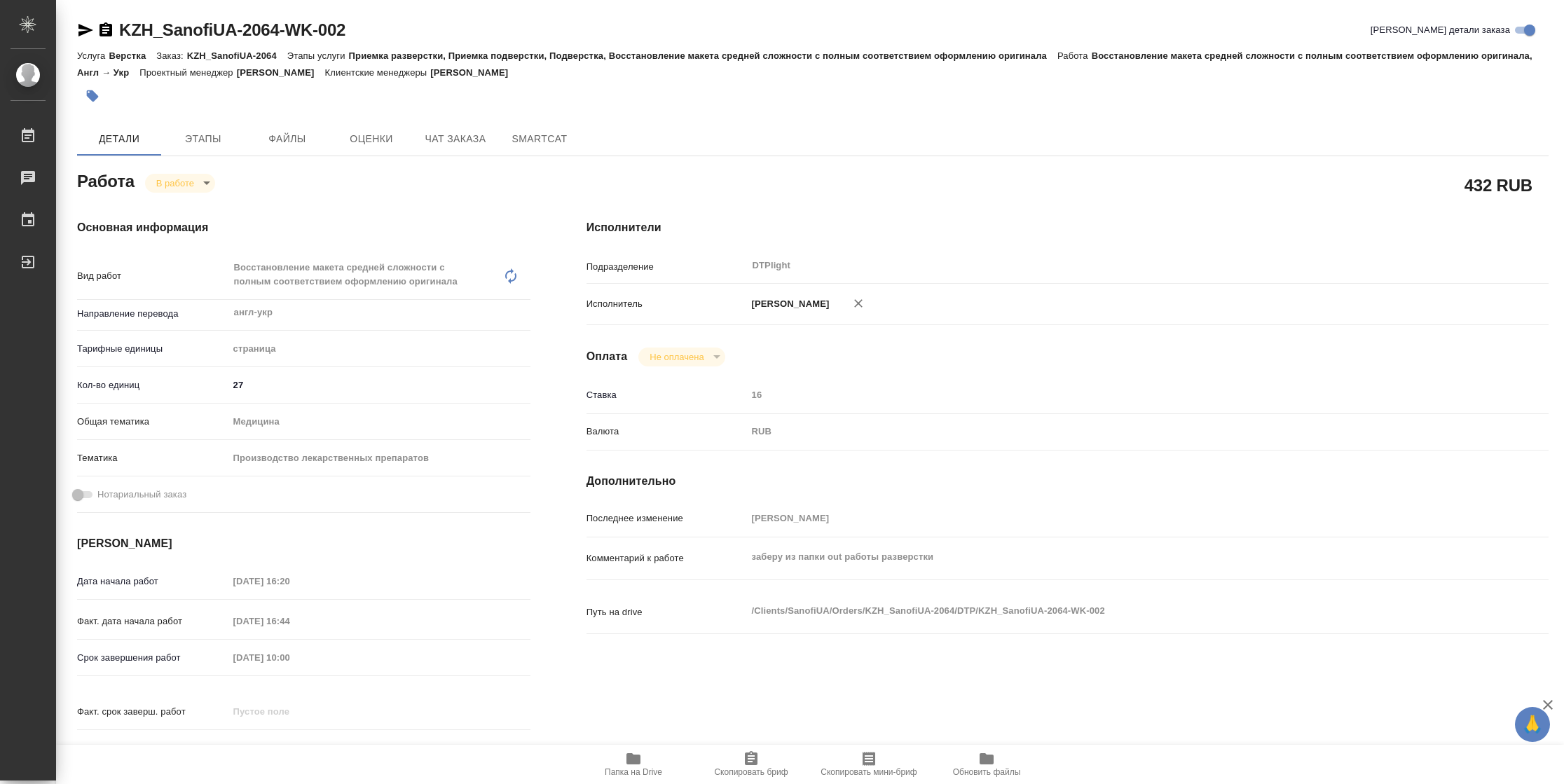
type textarea "x"
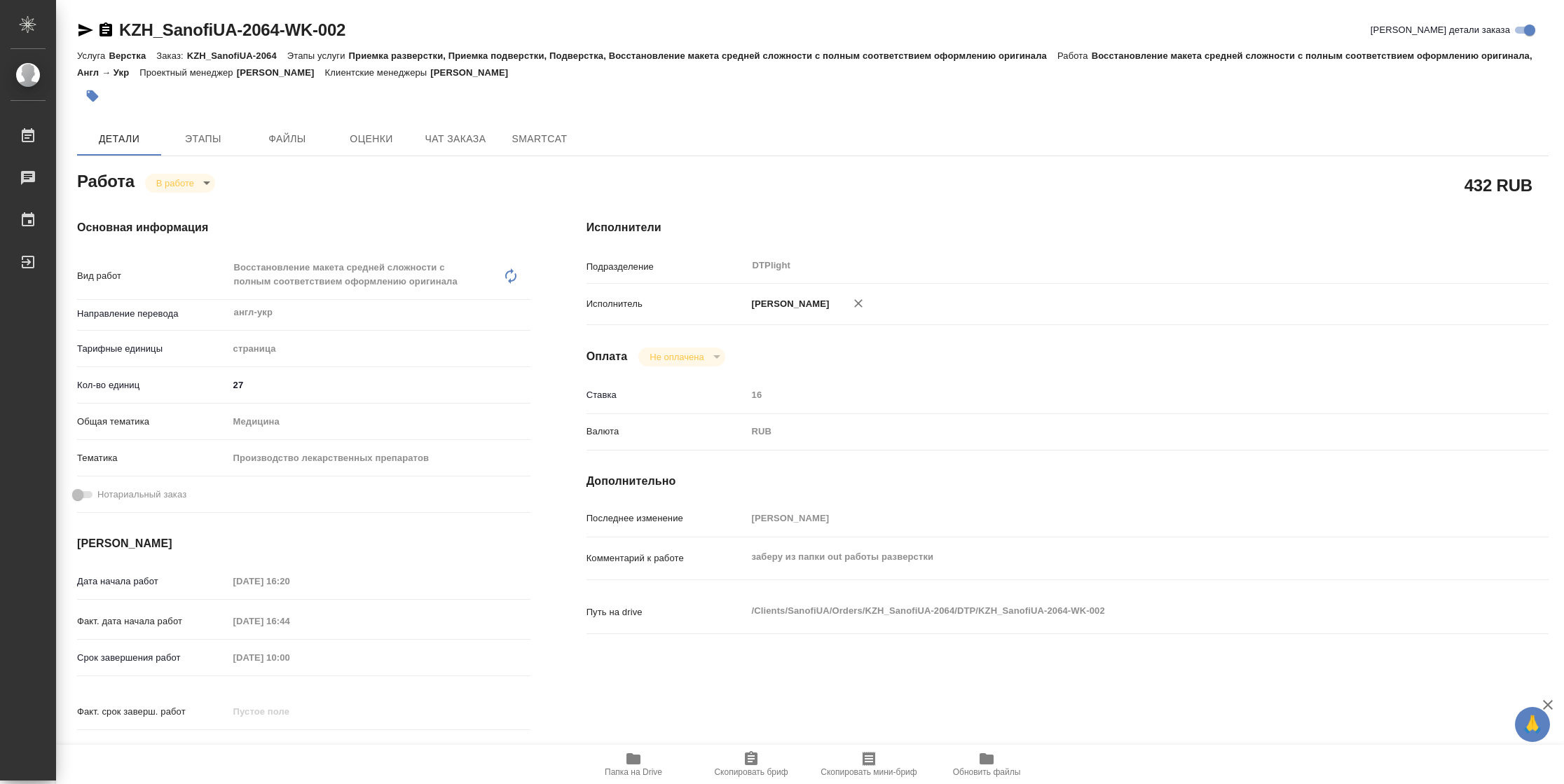
type textarea "x"
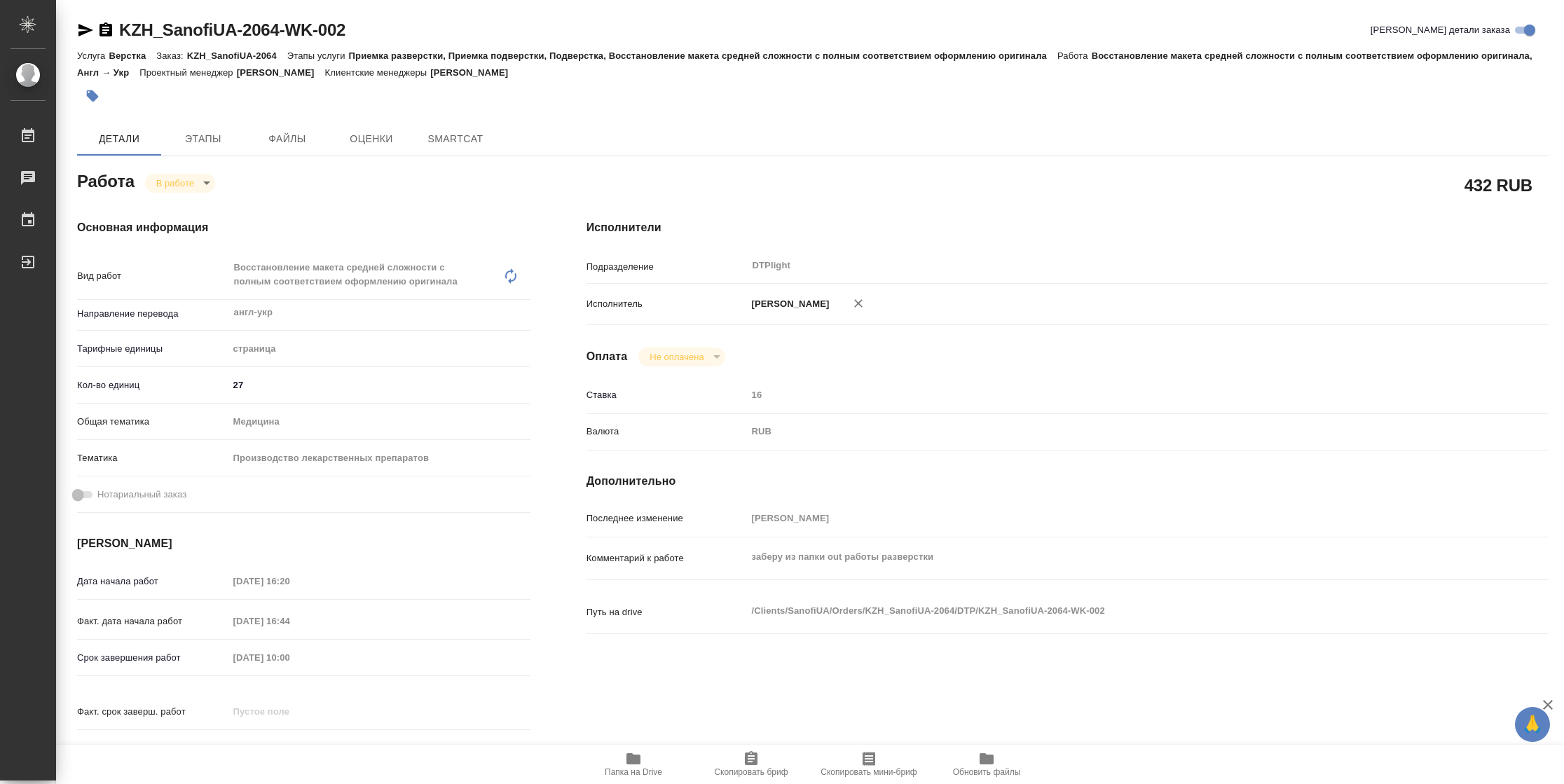
type textarea "x"
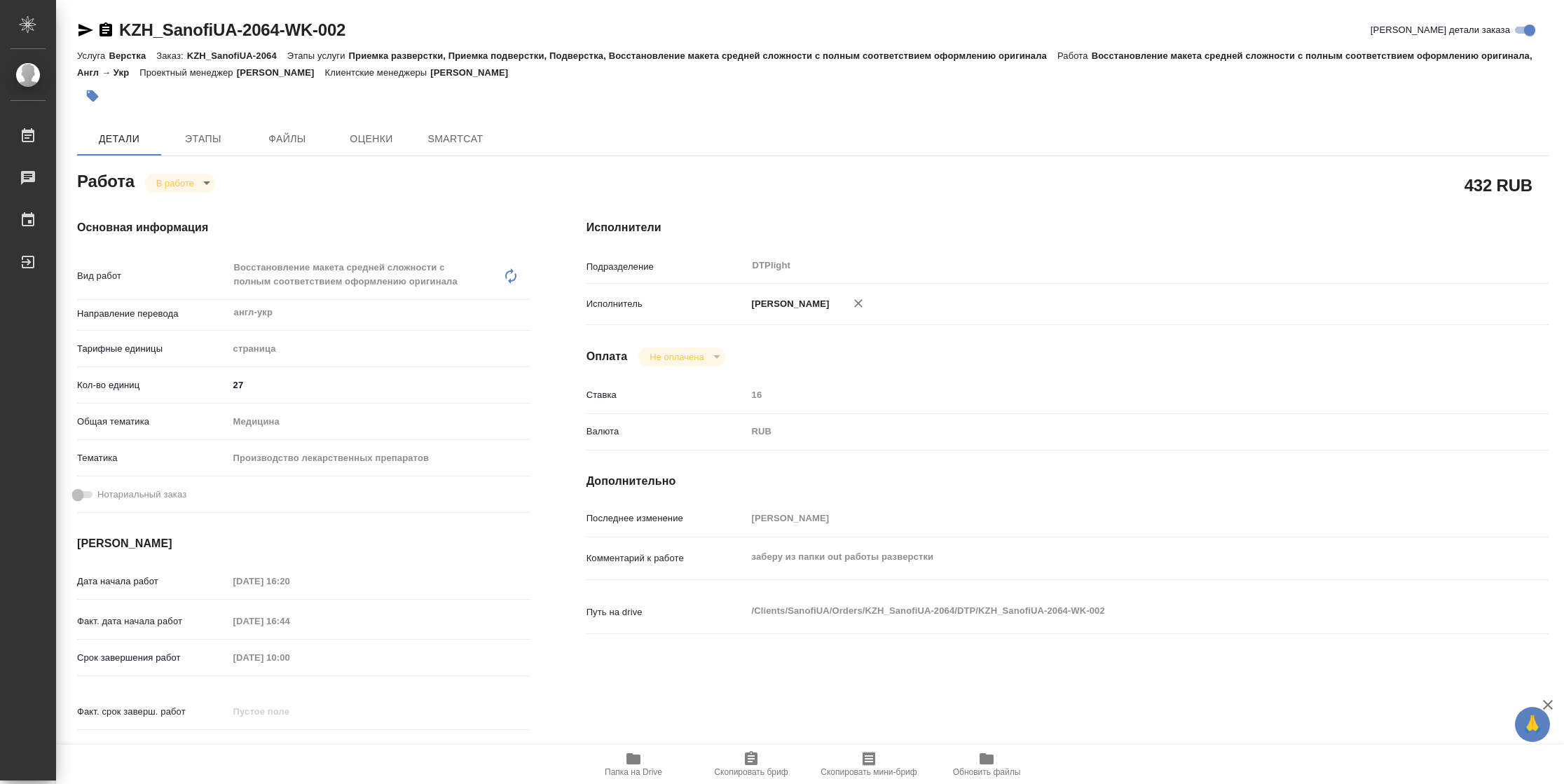
type textarea "x"
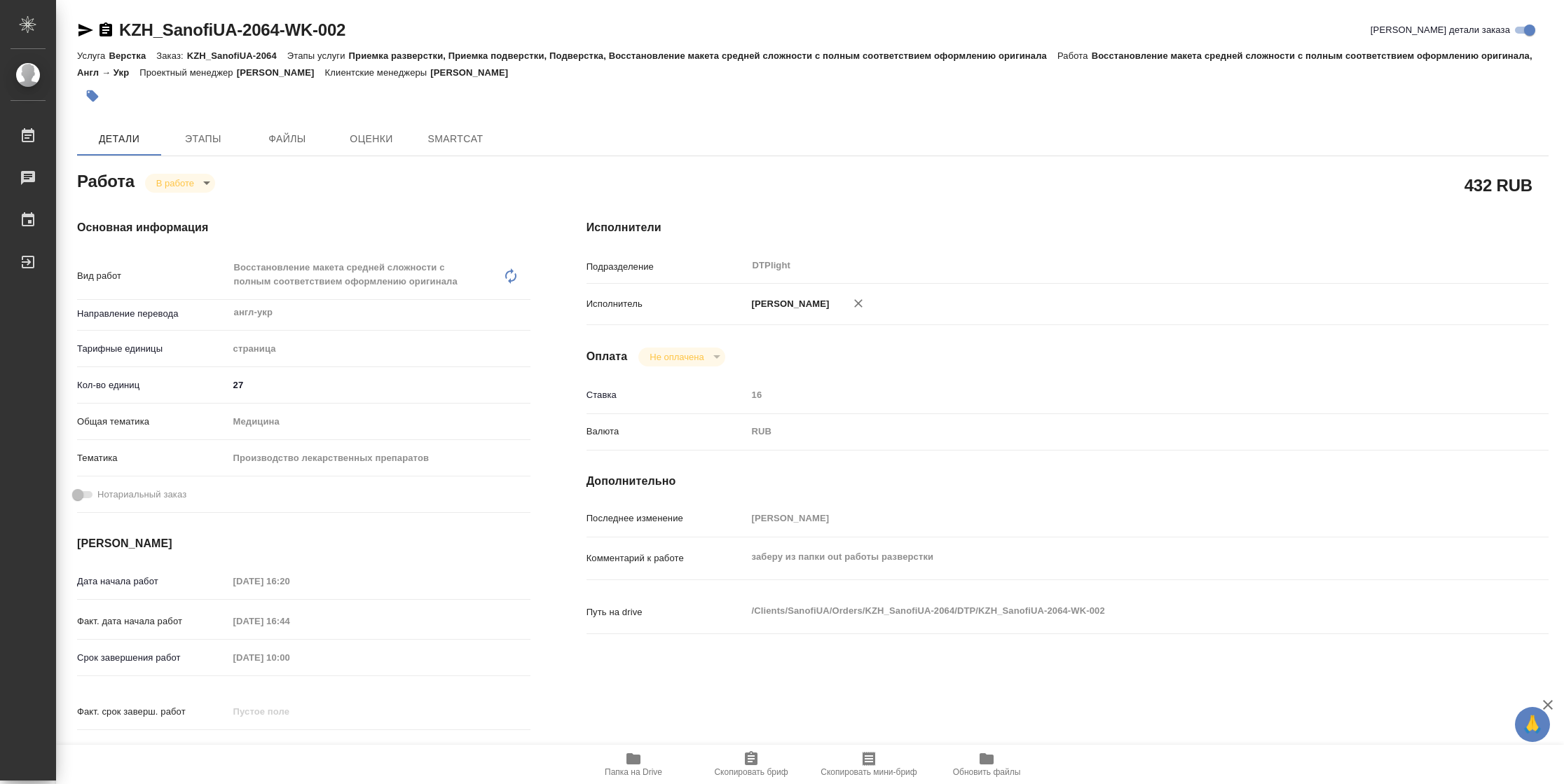
type textarea "x"
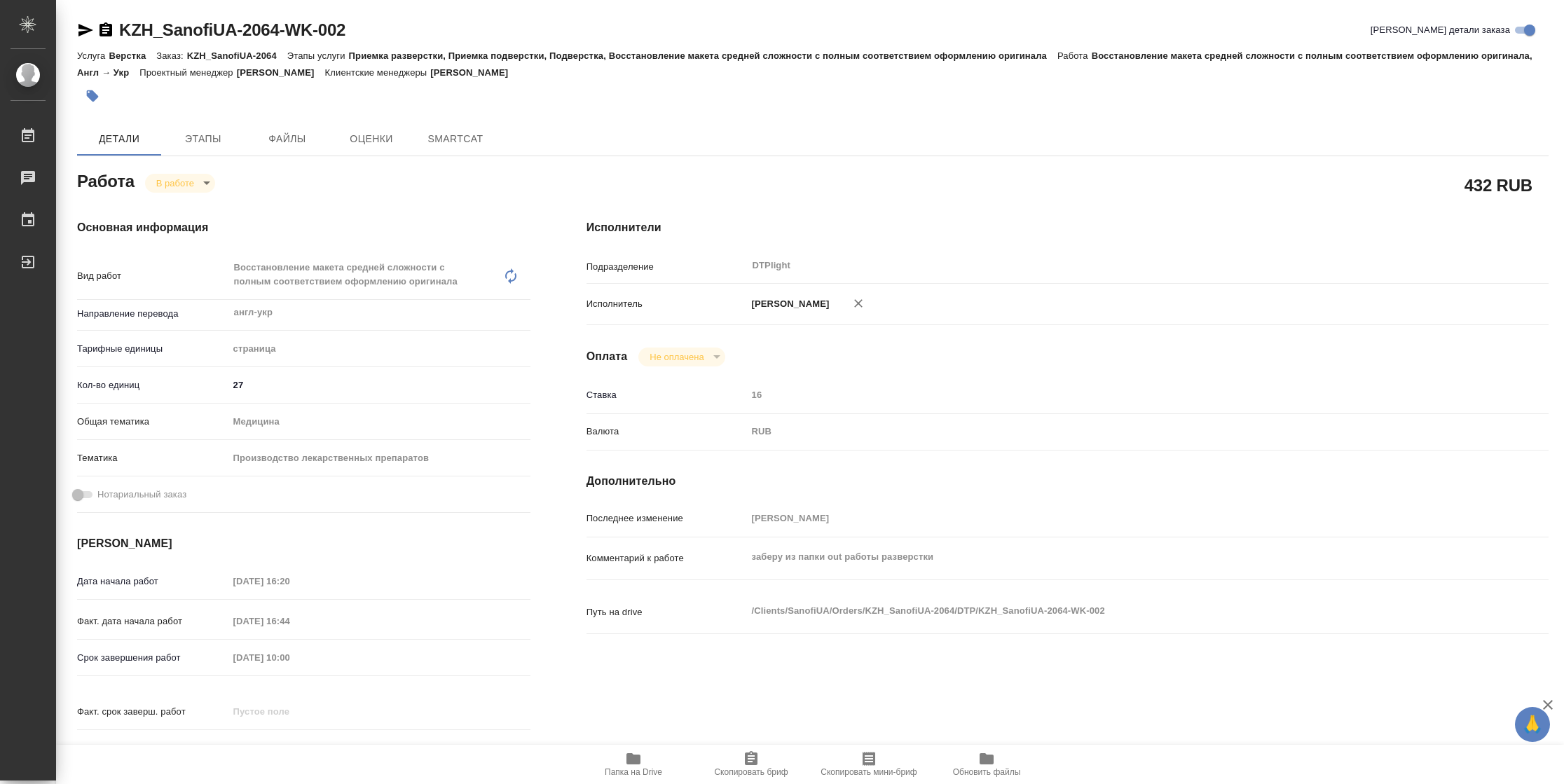
type textarea "x"
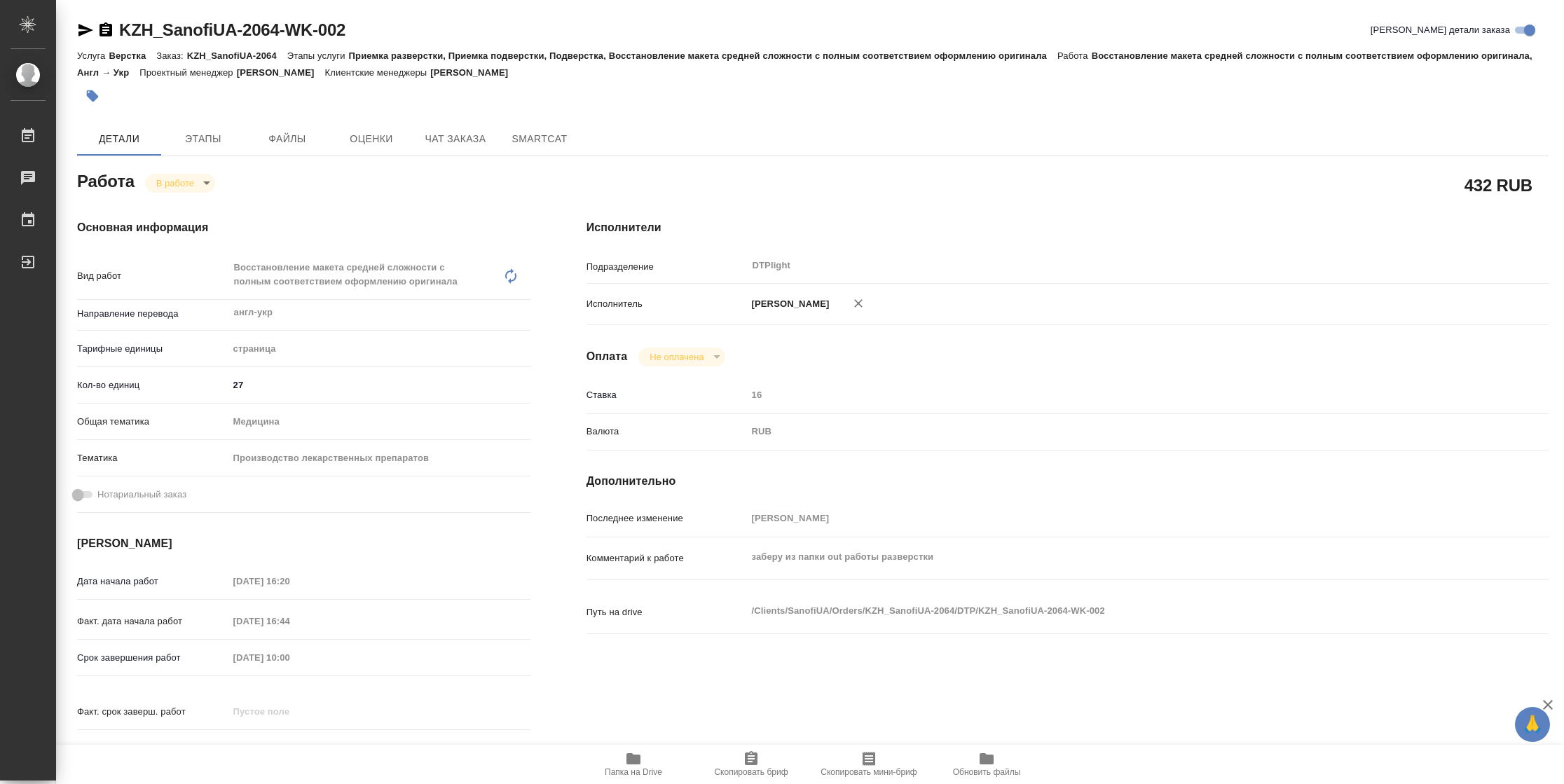
type textarea "x"
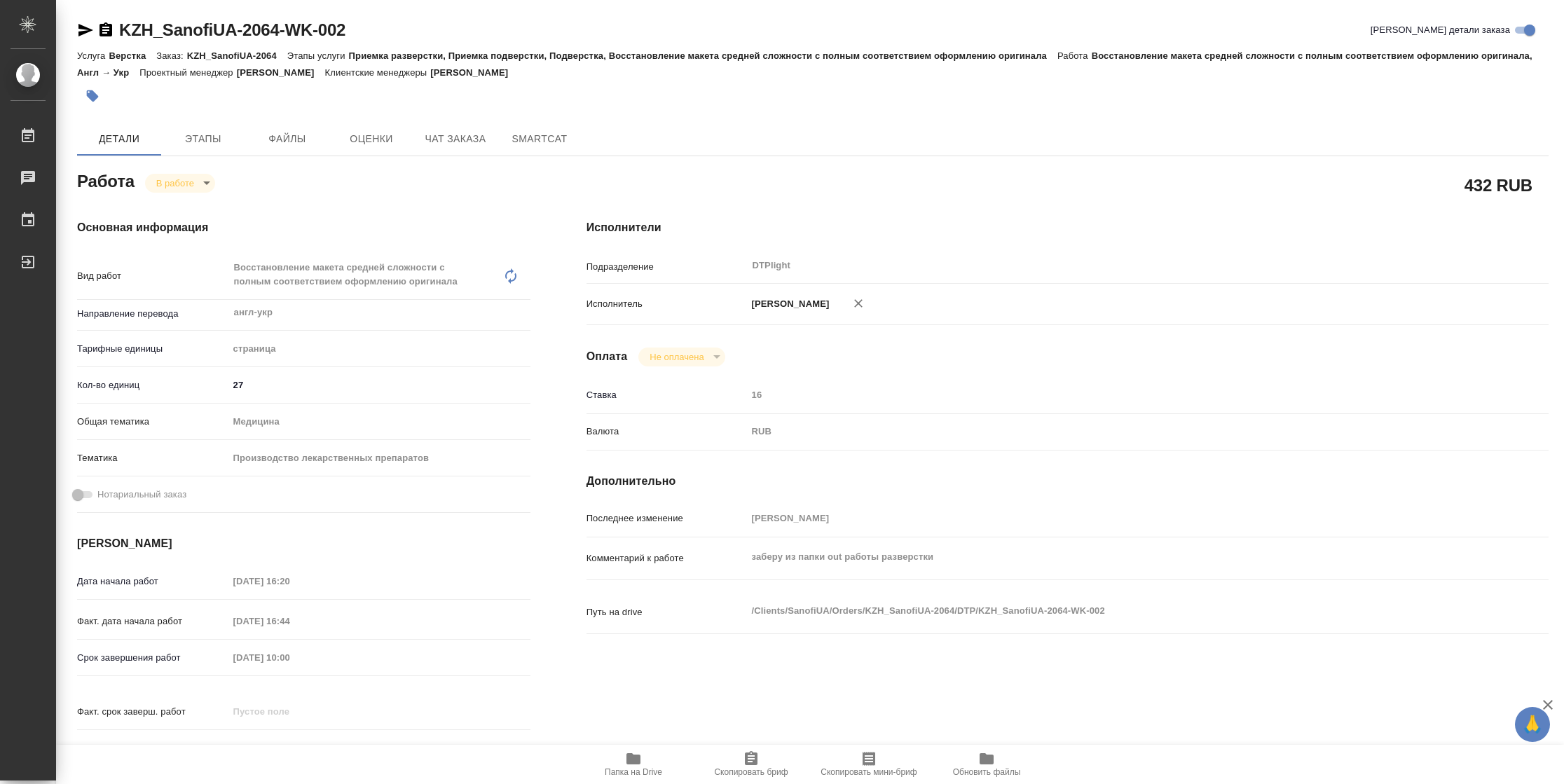
type textarea "x"
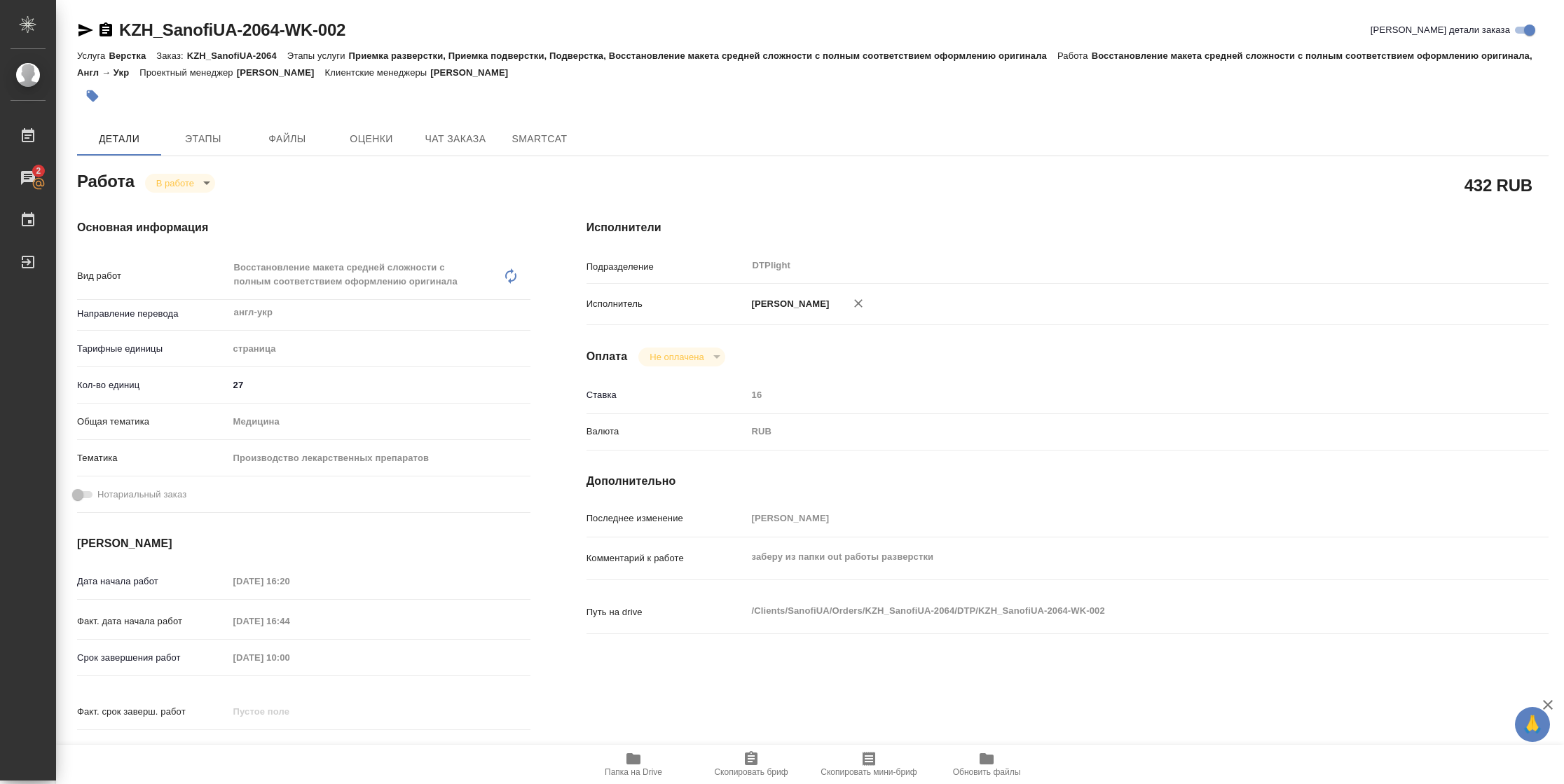
click at [623, 767] on span "Папка на Drive" at bounding box center [633, 772] width 57 height 10
click at [655, 776] on span "Папка на Drive" at bounding box center [633, 772] width 57 height 10
